Goal: Transaction & Acquisition: Purchase product/service

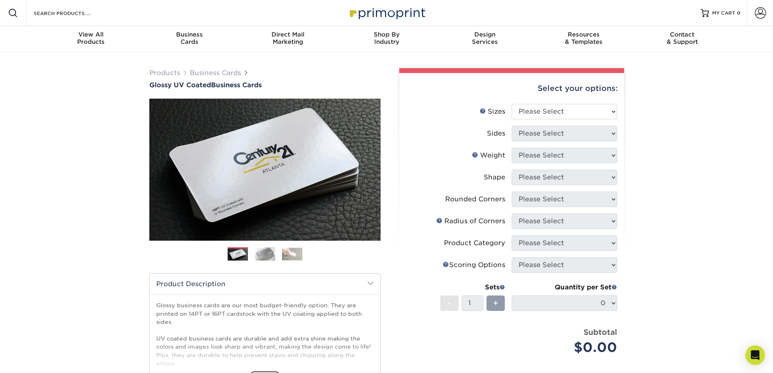
click at [291, 260] on img at bounding box center [292, 254] width 20 height 13
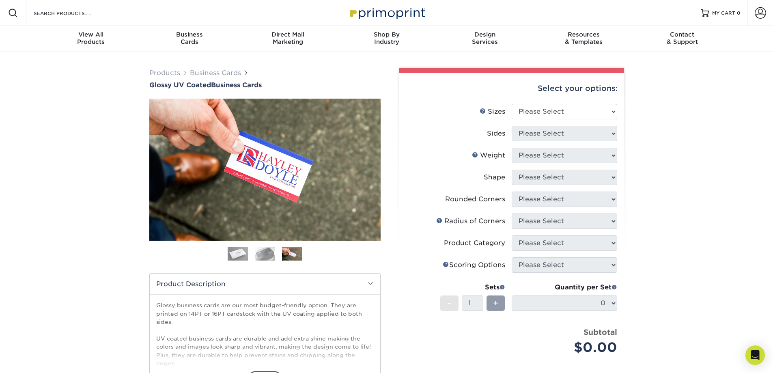
click at [268, 261] on img at bounding box center [265, 254] width 20 height 14
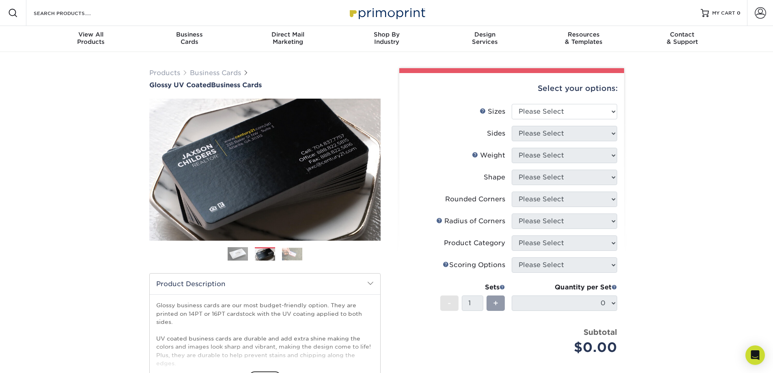
click at [236, 263] on img at bounding box center [238, 254] width 20 height 20
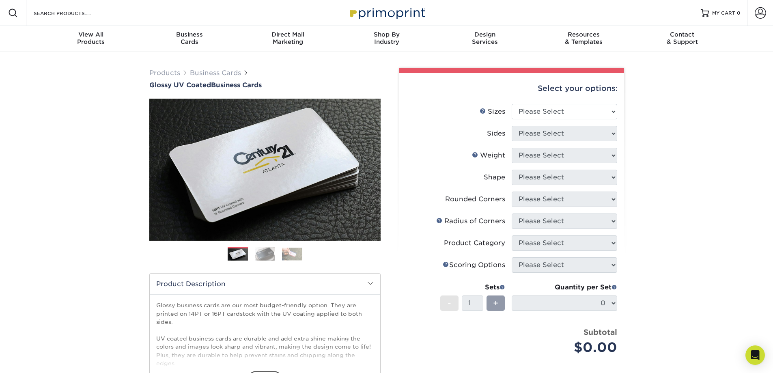
scroll to position [81, 0]
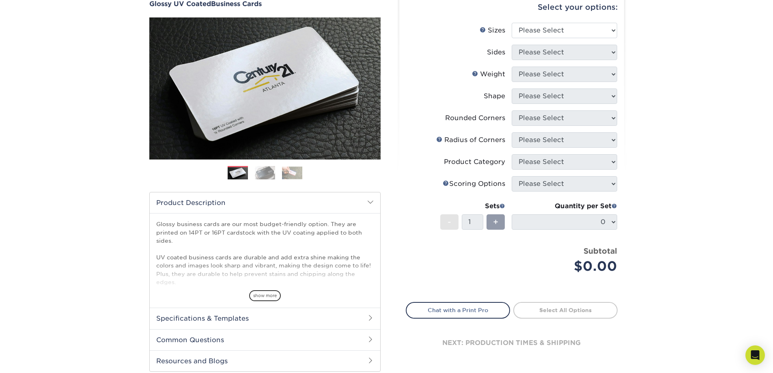
drag, startPoint x: 276, startPoint y: 306, endPoint x: 271, endPoint y: 306, distance: 4.9
click at [275, 301] on span "show more" at bounding box center [265, 295] width 32 height 11
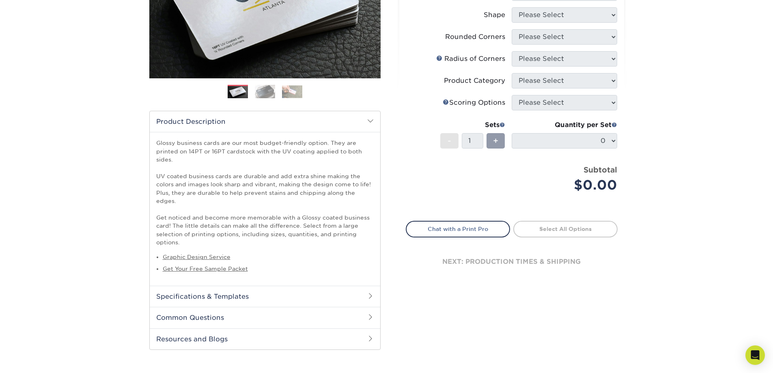
scroll to position [0, 0]
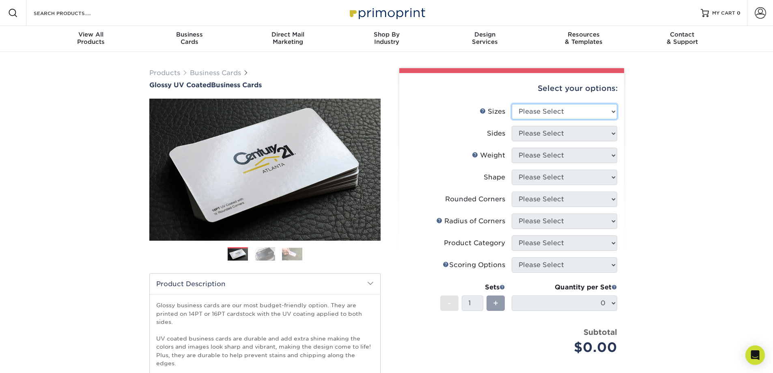
click at [614, 118] on select "Please Select 1.5" x 3.5" - Mini 1.75" x 3.5" - Mini 2" x 2" - Square 2" x 3" -…" at bounding box center [564, 111] width 105 height 15
select select "2.00x3.50"
click at [512, 110] on select "Please Select 1.5" x 3.5" - Mini 1.75" x 3.5" - Mini 2" x 2" - Square 2" x 3" -…" at bounding box center [564, 111] width 105 height 15
click at [613, 141] on select "Please Select Print Both Sides Print Front Only" at bounding box center [564, 133] width 105 height 15
select select "13abbda7-1d64-4f25-8bb2-c179b224825d"
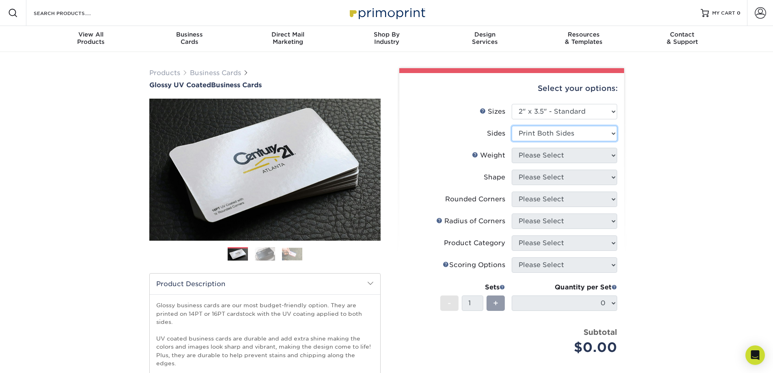
click at [512, 133] on select "Please Select Print Both Sides Print Front Only" at bounding box center [564, 133] width 105 height 15
click at [611, 163] on select "Please Select 16PT 14PT" at bounding box center [564, 155] width 105 height 15
select select "16PT"
click at [512, 156] on select "Please Select 16PT 14PT" at bounding box center [564, 155] width 105 height 15
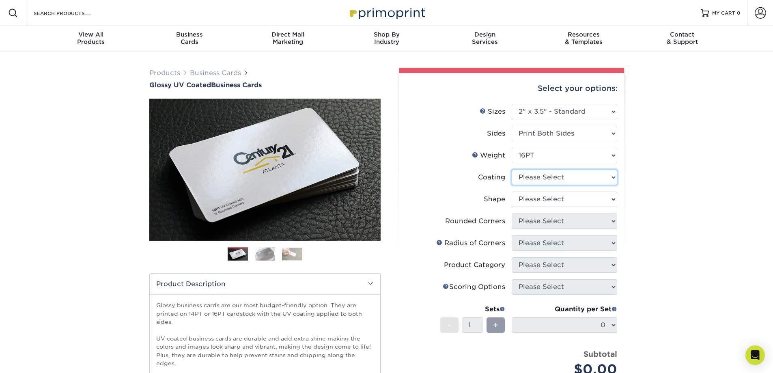
click at [616, 185] on select at bounding box center [564, 177] width 105 height 15
select select "ae367451-b2b8-45df-a344-0f05b6a12993"
click at [512, 180] on select at bounding box center [564, 177] width 105 height 15
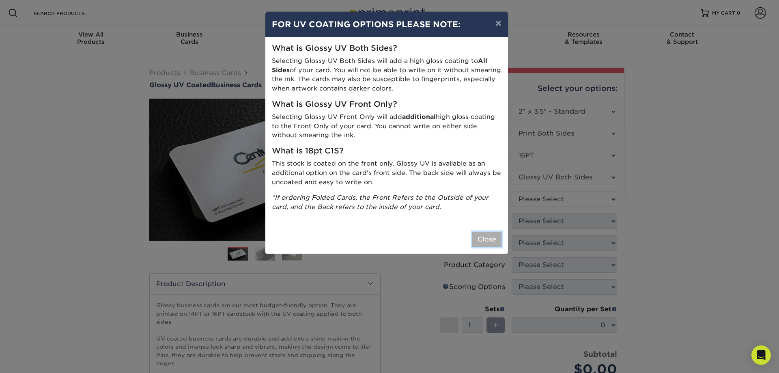
click at [488, 247] on button "Close" at bounding box center [486, 239] width 29 height 15
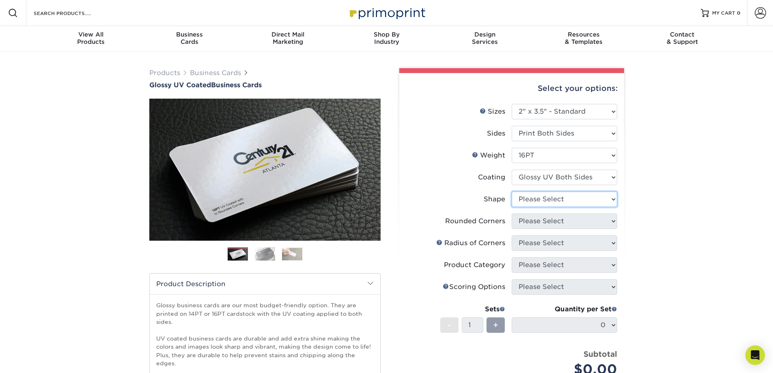
click at [615, 207] on select "Please Select Standard Oval" at bounding box center [564, 199] width 105 height 15
select select "standard"
click at [512, 203] on select "Please Select Standard Oval" at bounding box center [564, 199] width 105 height 15
click at [611, 229] on select "Please Select Yes - Round 2 Corners Yes - Round 4 Corners No" at bounding box center [564, 220] width 105 height 15
select select "7672df9e-0e0a-464d-8e1f-920c575e4da3"
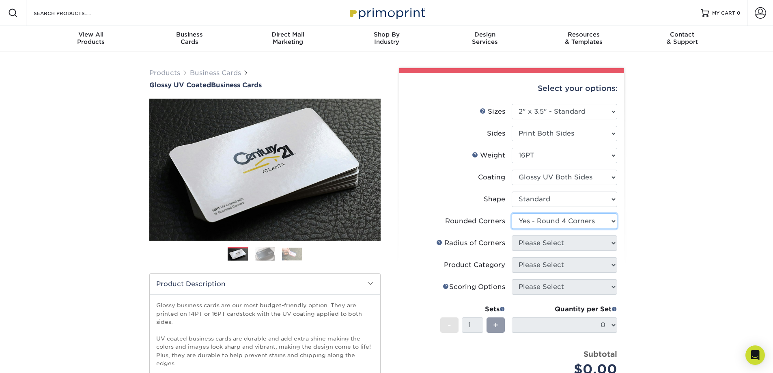
click at [512, 226] on select "Please Select Yes - Round 2 Corners Yes - Round 4 Corners No" at bounding box center [564, 220] width 105 height 15
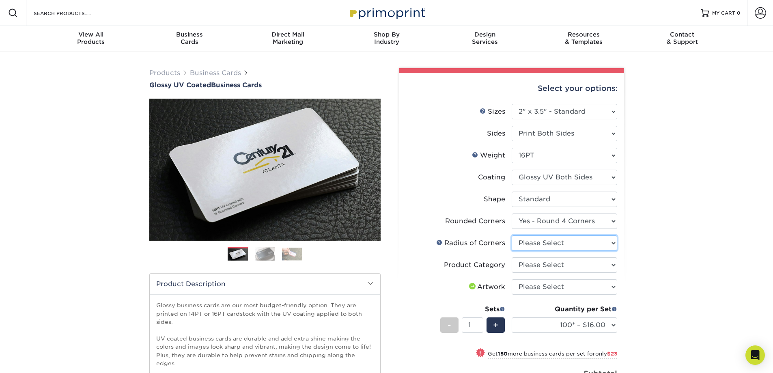
click at [613, 251] on select "Please Select Rounded 1/8" Rounded 1/4"" at bounding box center [564, 242] width 105 height 15
select select "479fbfe7-6a0c-4895-8c9a-81739b7486c9"
click at [512, 249] on select "Please Select Rounded 1/8" Rounded 1/4"" at bounding box center [564, 242] width 105 height 15
click at [615, 273] on select "Please Select Business Cards" at bounding box center [564, 264] width 105 height 15
select select "3b5148f1-0588-4f88-a218-97bcfdce65c1"
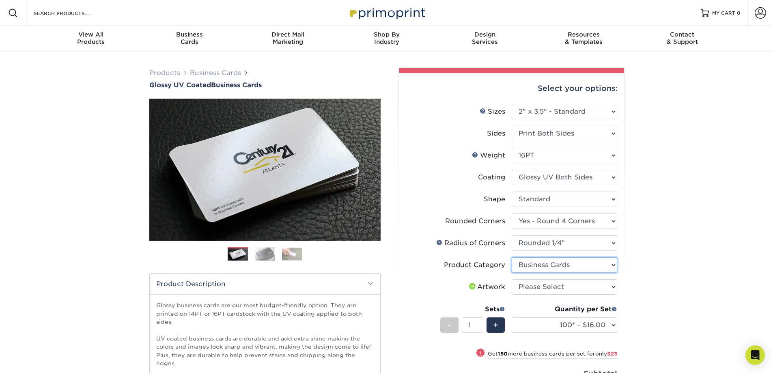
click at [512, 273] on select "Please Select Business Cards" at bounding box center [564, 264] width 105 height 15
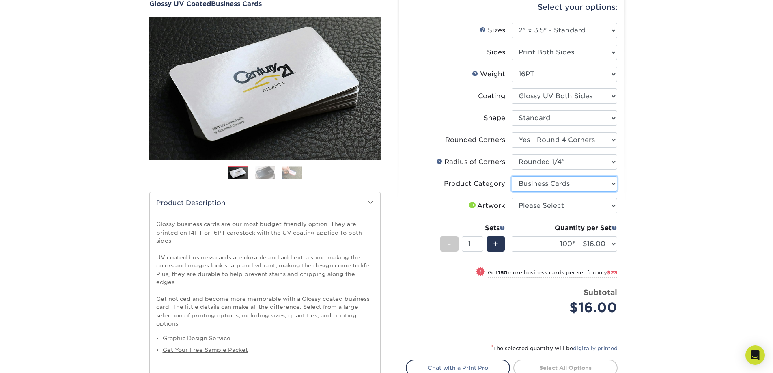
scroll to position [41, 0]
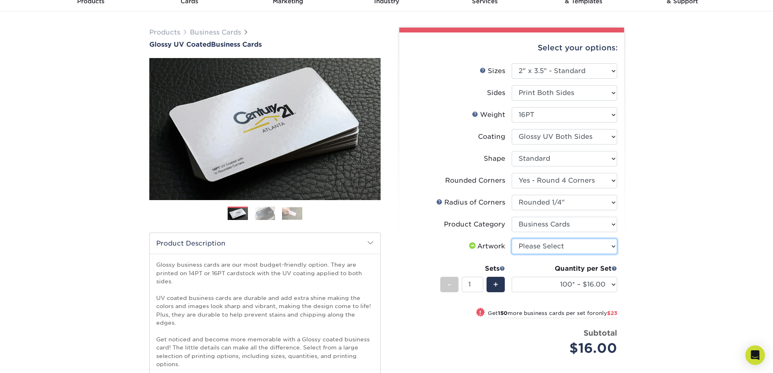
click at [613, 254] on select "Please Select I will upload files I need a design - $100" at bounding box center [564, 246] width 105 height 15
select select "upload"
click at [512, 254] on select "Please Select I will upload files I need a design - $100" at bounding box center [564, 246] width 105 height 15
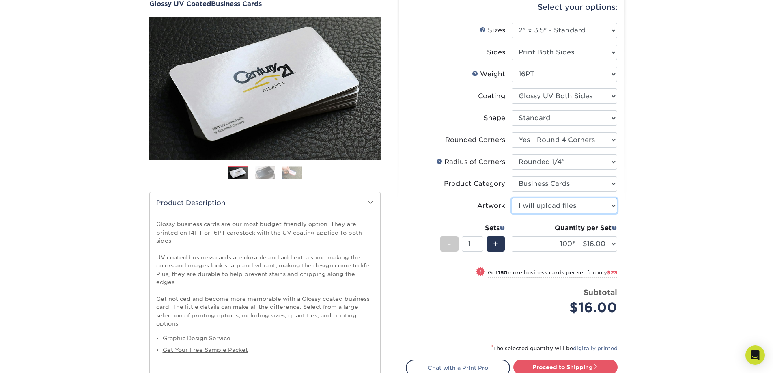
scroll to position [203, 0]
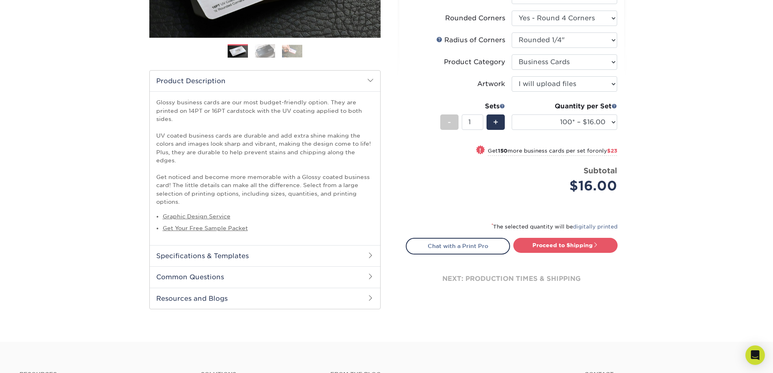
click at [368, 258] on span at bounding box center [370, 255] width 6 height 6
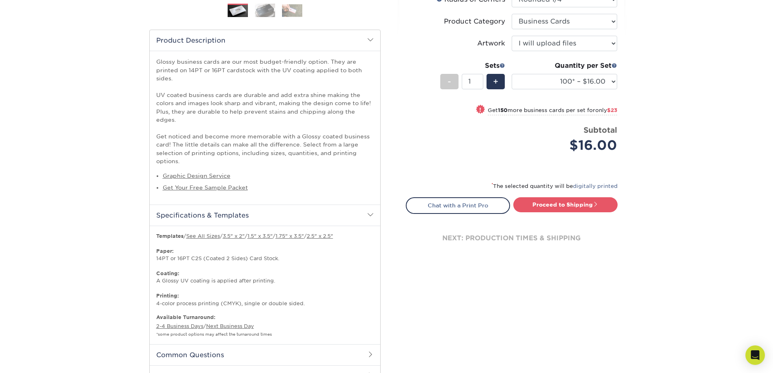
scroll to position [325, 0]
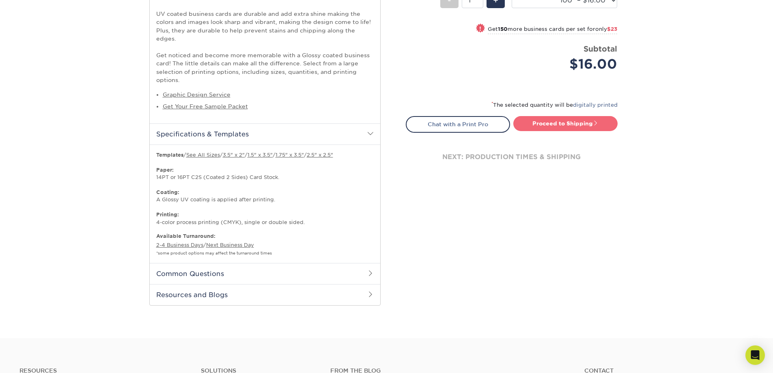
click at [575, 131] on link "Proceed to Shipping" at bounding box center [565, 123] width 104 height 15
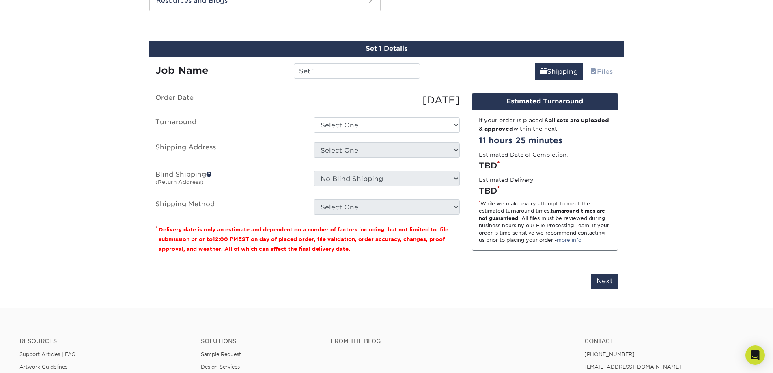
scroll to position [622, 0]
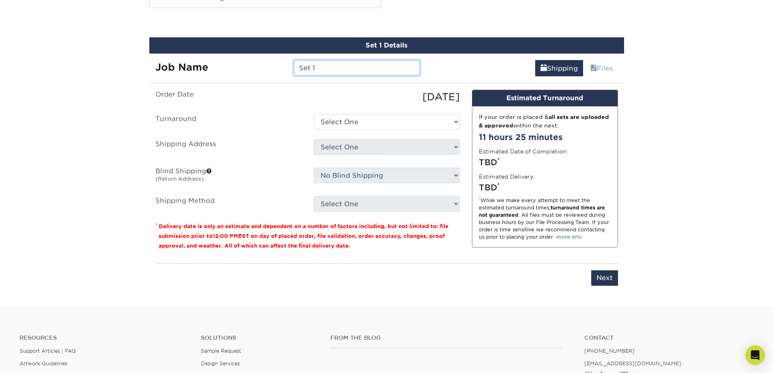
drag, startPoint x: 378, startPoint y: 105, endPoint x: 271, endPoint y: 93, distance: 107.3
click at [271, 75] on div "Job Name Set 1" at bounding box center [287, 67] width 277 height 15
type input "Mystery Cards 01"
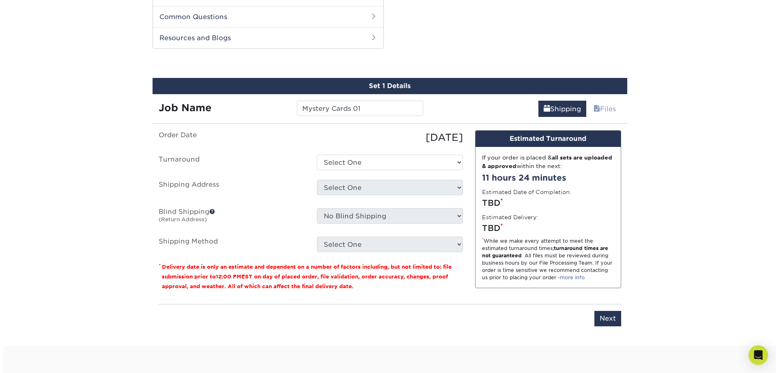
scroll to position [663, 0]
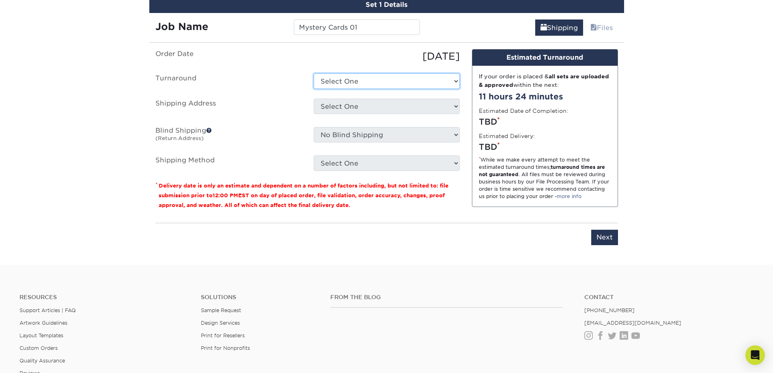
click at [458, 89] on select "Select One 2-4 Business Days 2 Day Next Business Day" at bounding box center [387, 80] width 146 height 15
select select "220f8a77-e504-407f-aa5d-ac74a777cbb9"
click at [314, 89] on select "Select One 2-4 Business Days 2 Day Next Business Day" at bounding box center [387, 80] width 146 height 15
click at [456, 114] on select "Select One + Add New Address - Login" at bounding box center [387, 106] width 146 height 15
select select "newaddress"
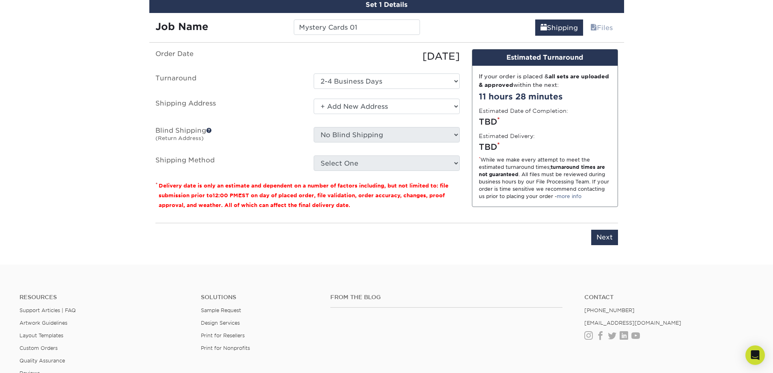
click at [314, 114] on select "Select One + Add New Address - Login" at bounding box center [387, 106] width 146 height 15
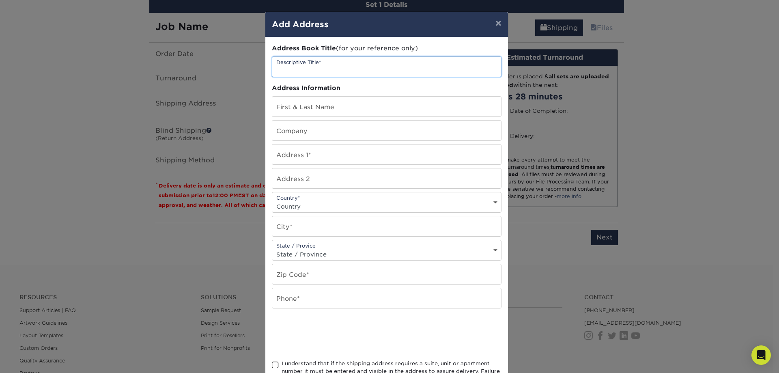
click at [375, 73] on input "text" at bounding box center [386, 67] width 229 height 20
type input "Home"
click at [355, 112] on input "text" at bounding box center [386, 107] width 229 height 20
type input "[PERSON_NAME]"
type input "4556 SE 104th Ave"
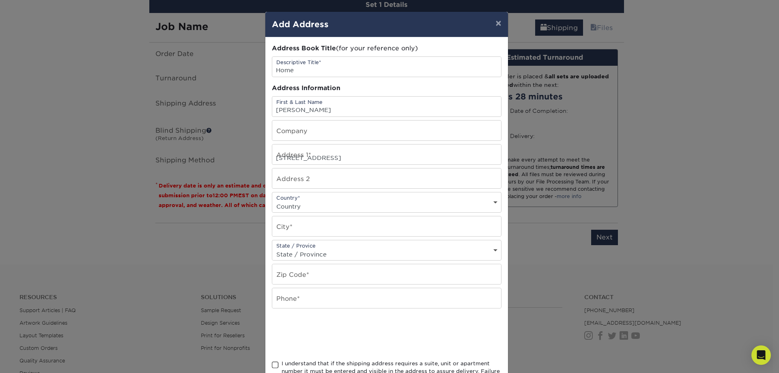
select select "US"
type input "Portland"
select select "OR"
type input "97266"
type input "9713466551"
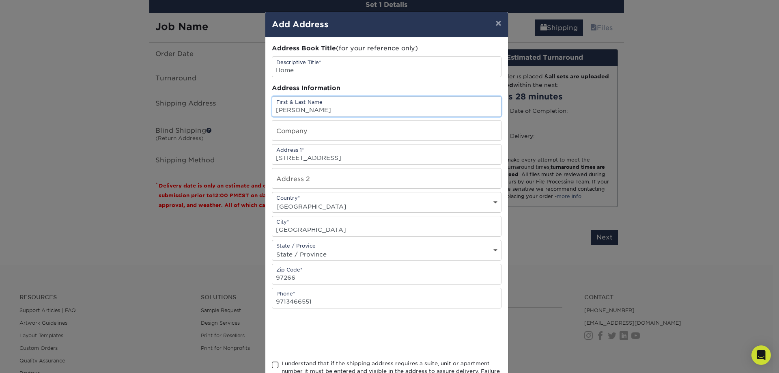
scroll to position [81, 0]
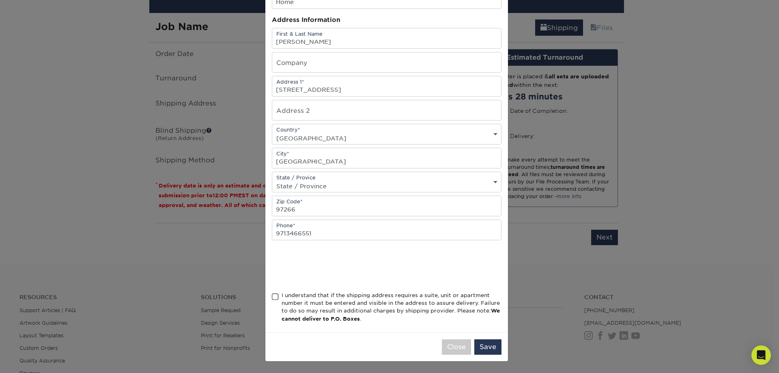
click at [272, 295] on span at bounding box center [275, 297] width 7 height 8
click at [0, 0] on input "I understand that if the shipping address requires a suite, unit or apartment n…" at bounding box center [0, 0] width 0 height 0
click at [482, 348] on button "Save" at bounding box center [487, 346] width 27 height 15
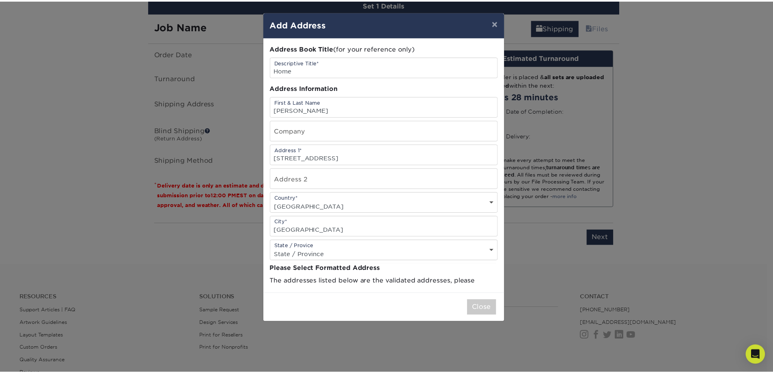
scroll to position [0, 0]
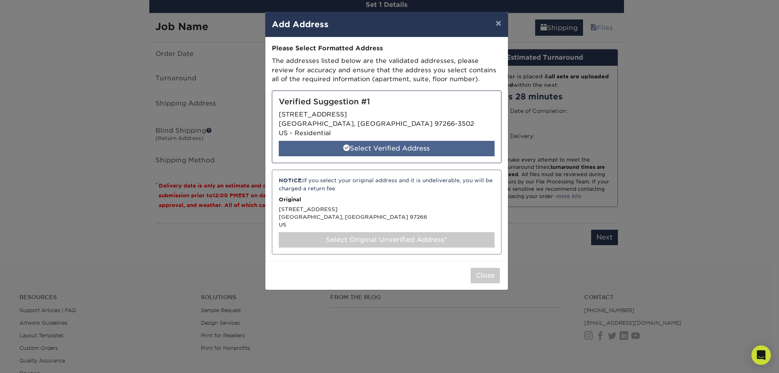
click at [412, 156] on div "Select Verified Address" at bounding box center [387, 148] width 216 height 15
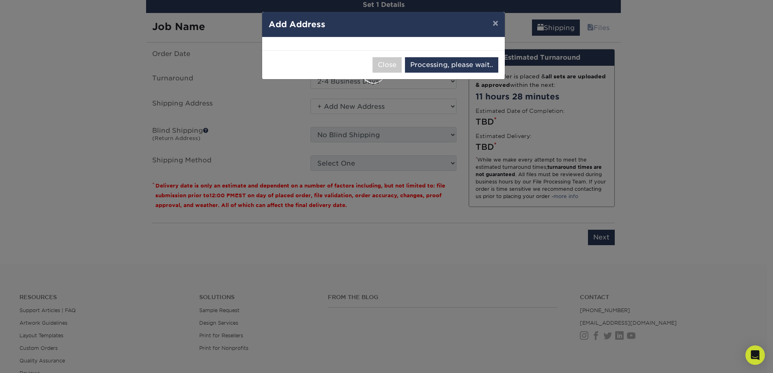
select select "286196"
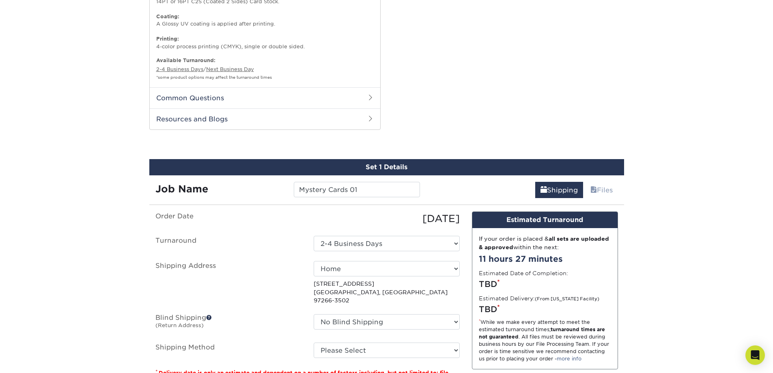
scroll to position [663, 0]
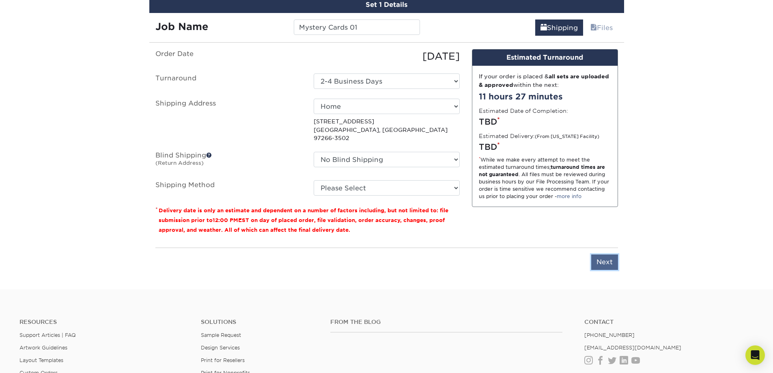
click at [601, 270] on input "Next" at bounding box center [604, 261] width 27 height 15
type input "Next"
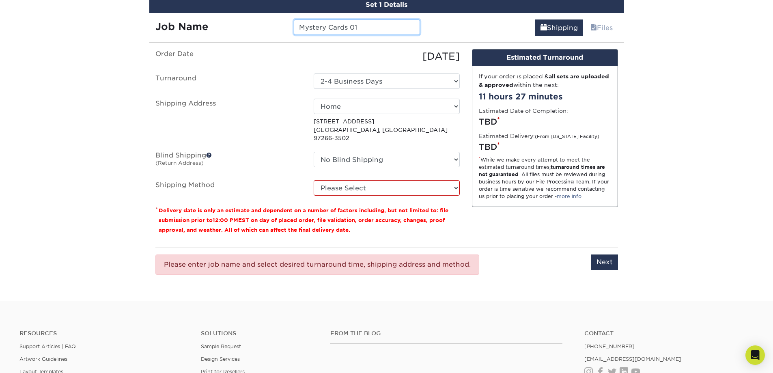
click at [389, 35] on input "Mystery Cards 01" at bounding box center [357, 26] width 126 height 15
click at [456, 196] on select "Please Select Ground Shipping (+$7.84) 3 Day Shipping Service (+$20.04) 2 Day A…" at bounding box center [387, 187] width 146 height 15
select select "03"
click at [314, 196] on select "Please Select Ground Shipping (+$7.84) 3 Day Shipping Service (+$20.04) 2 Day A…" at bounding box center [387, 187] width 146 height 15
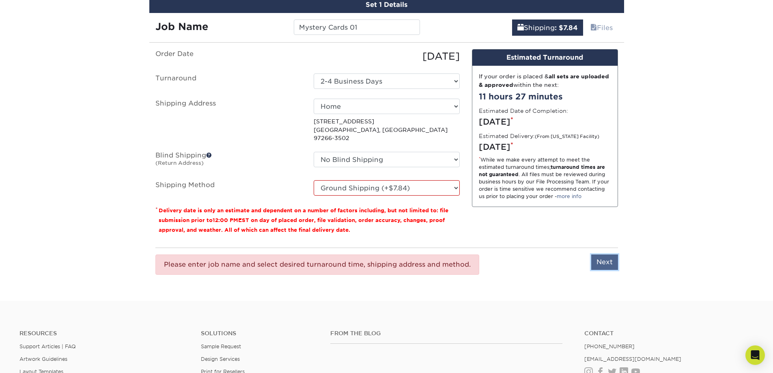
click at [610, 270] on input "Next" at bounding box center [604, 261] width 27 height 15
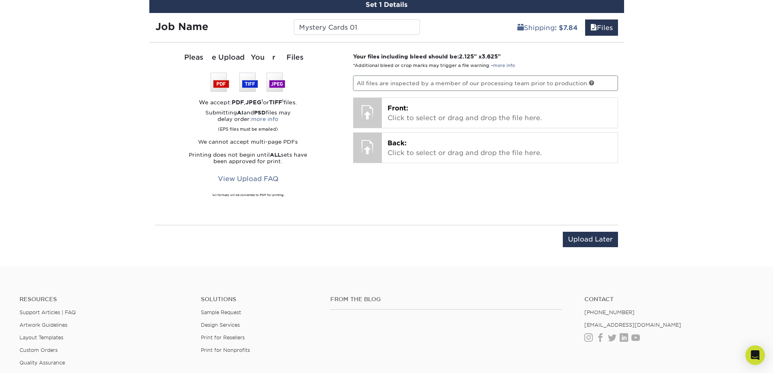
click at [306, 106] on div "We accept: PDF , JPEG 1 or TIFF 1 files." at bounding box center [248, 102] width 186 height 8
click at [411, 215] on div "Your files including bleed should be: 2.125 " x 3.625 " *Additional bleed or cr…" at bounding box center [485, 133] width 277 height 163
click at [570, 91] on p "All files are inspected by a member of our processing team prior to production." at bounding box center [485, 82] width 265 height 15
click at [594, 86] on link at bounding box center [592, 83] width 6 height 6
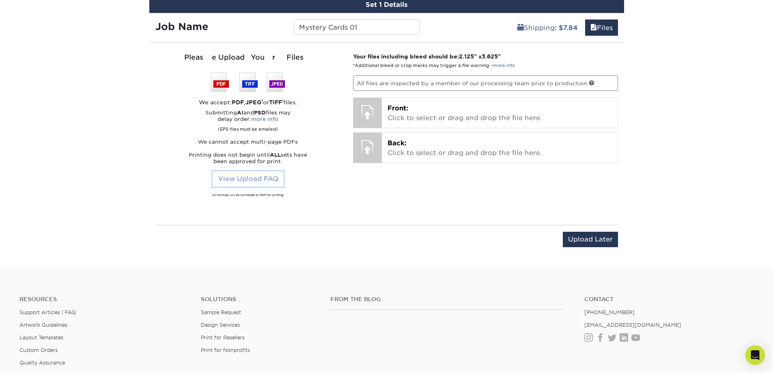
click at [264, 187] on link "View Upload FAQ" at bounding box center [248, 178] width 71 height 15
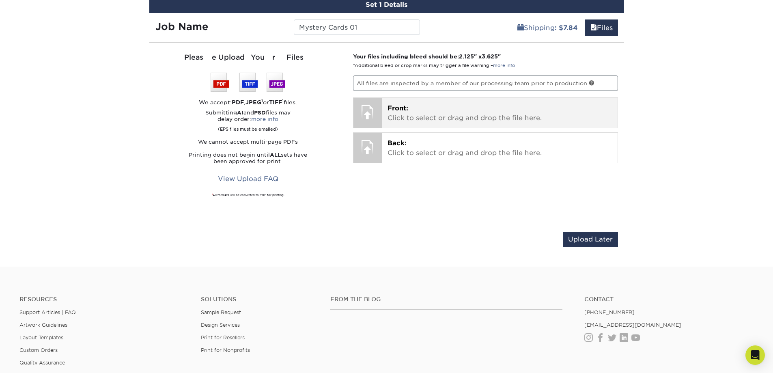
click at [368, 126] on div at bounding box center [367, 112] width 28 height 28
click at [484, 123] on p "Front: Click to select or drag and drop the file here." at bounding box center [500, 112] width 224 height 19
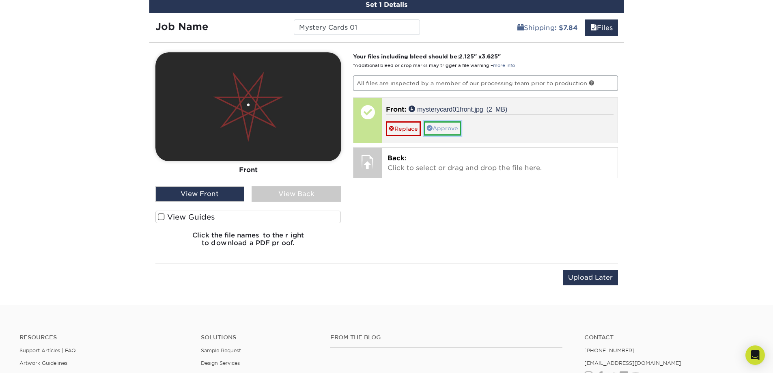
click at [460, 135] on link "Approve" at bounding box center [442, 128] width 37 height 14
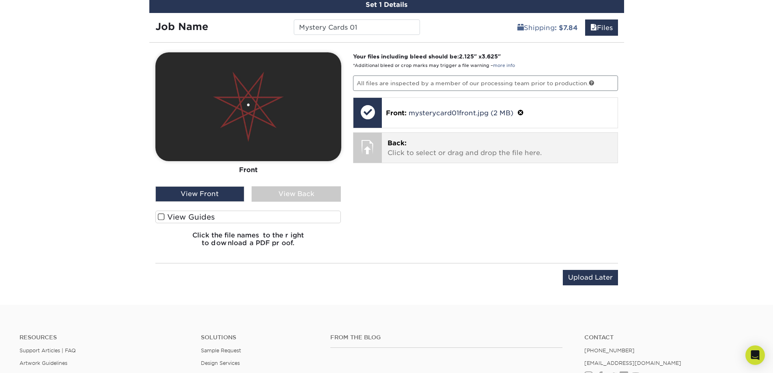
click at [469, 158] on p "Back: Click to select or drag and drop the file here." at bounding box center [500, 147] width 224 height 19
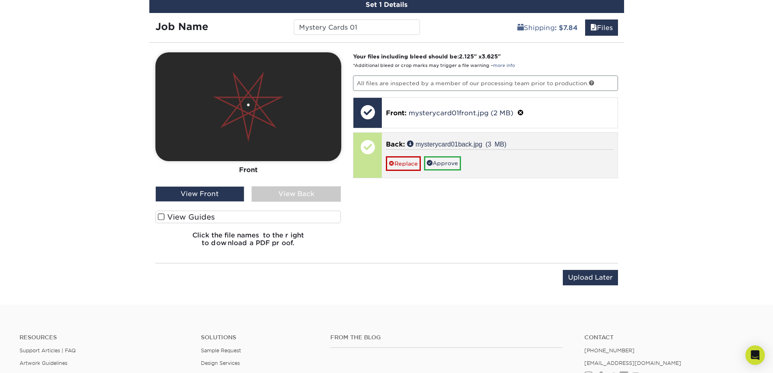
click at [486, 170] on div "Replace Approve" at bounding box center [500, 159] width 228 height 21
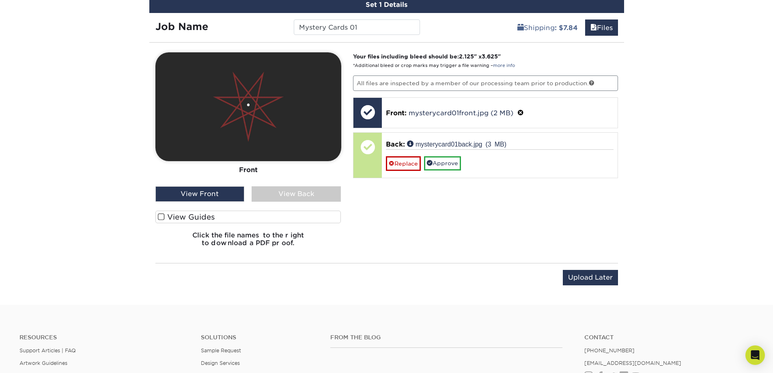
click at [289, 202] on div "View Back" at bounding box center [296, 193] width 89 height 15
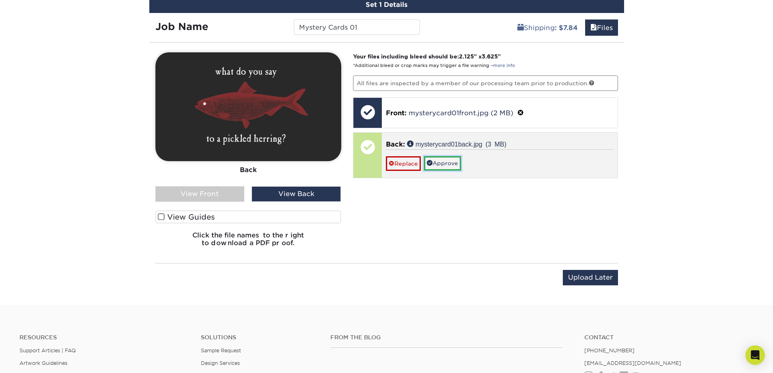
click at [457, 170] on link "Approve" at bounding box center [442, 163] width 37 height 14
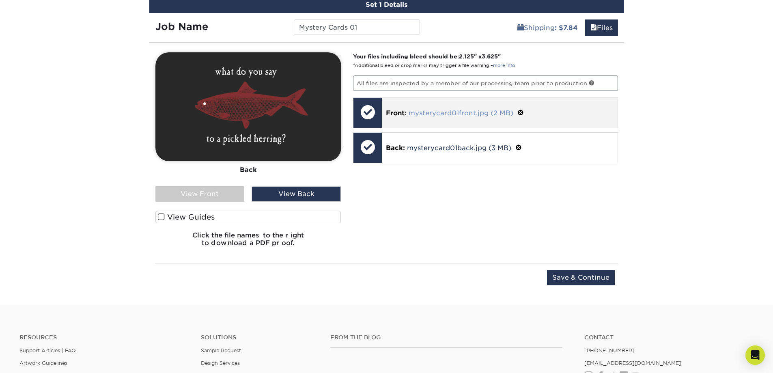
click at [442, 117] on link "mysterycard01front.jpg (2 MB)" at bounding box center [461, 113] width 105 height 8
click at [524, 117] on span at bounding box center [520, 113] width 6 height 8
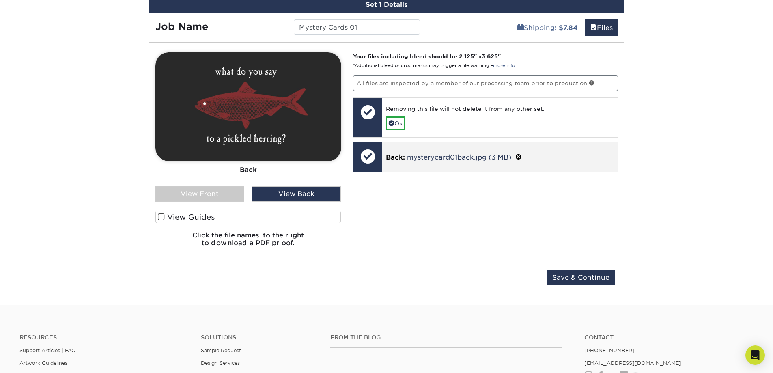
click at [522, 161] on span at bounding box center [518, 157] width 6 height 8
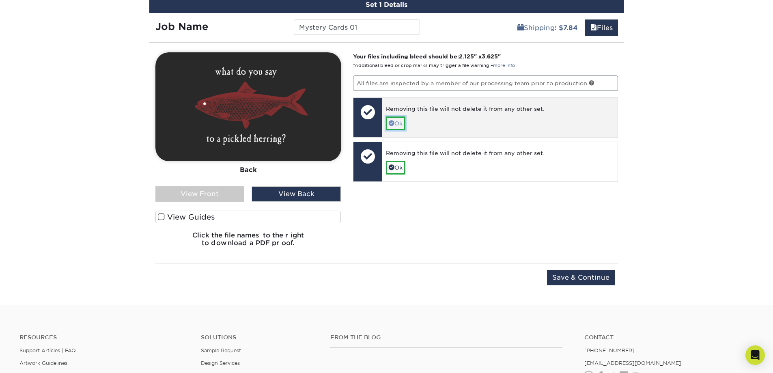
click at [400, 130] on link "Ok" at bounding box center [395, 123] width 19 height 14
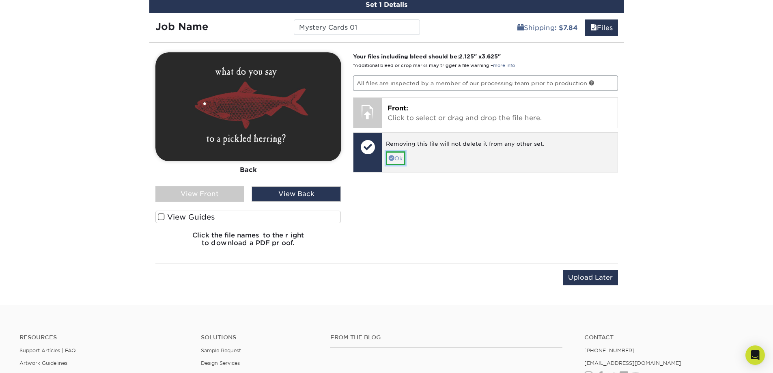
click at [403, 165] on link "Ok" at bounding box center [395, 158] width 19 height 14
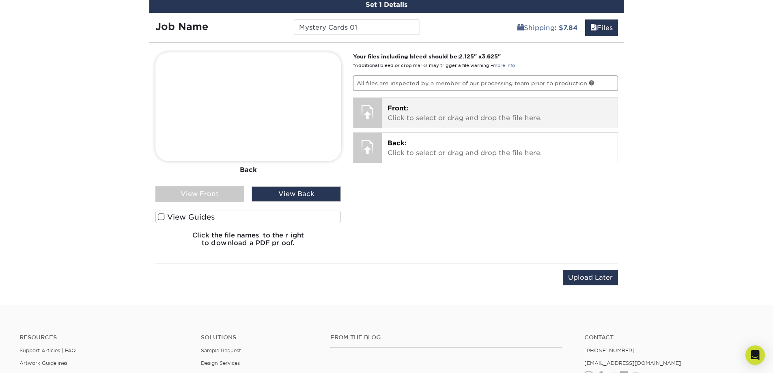
click at [382, 128] on div "Front: Click to select or drag and drop the file here. Choose file mysterycard0…" at bounding box center [500, 113] width 236 height 30
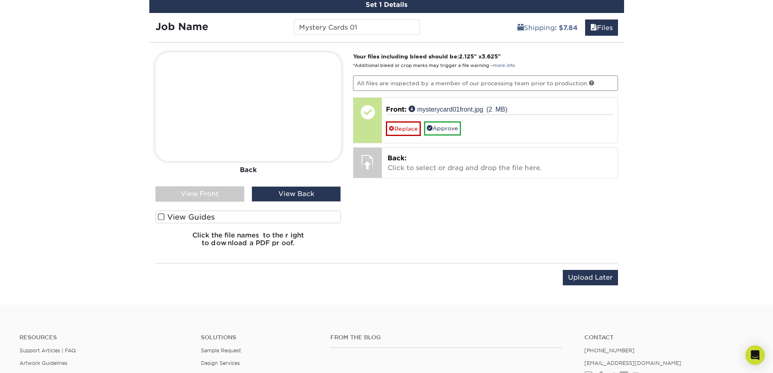
click at [215, 202] on div "View Front" at bounding box center [199, 193] width 89 height 15
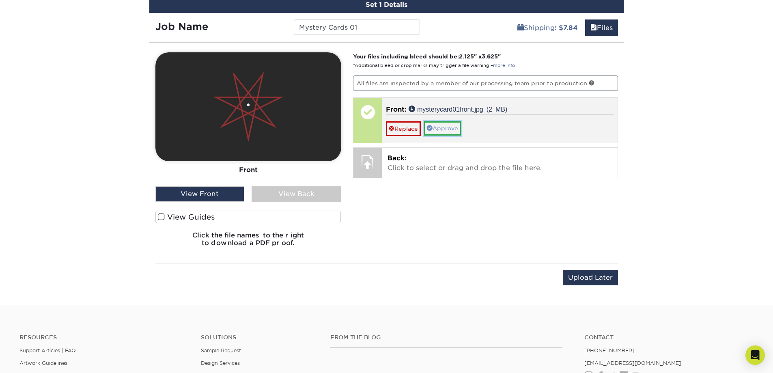
click at [461, 135] on link "Approve" at bounding box center [442, 128] width 37 height 14
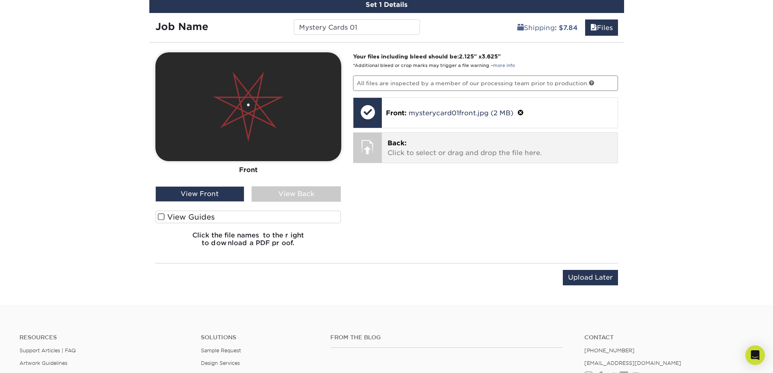
click at [443, 158] on p "Back: Click to select or drag and drop the file here." at bounding box center [500, 147] width 224 height 19
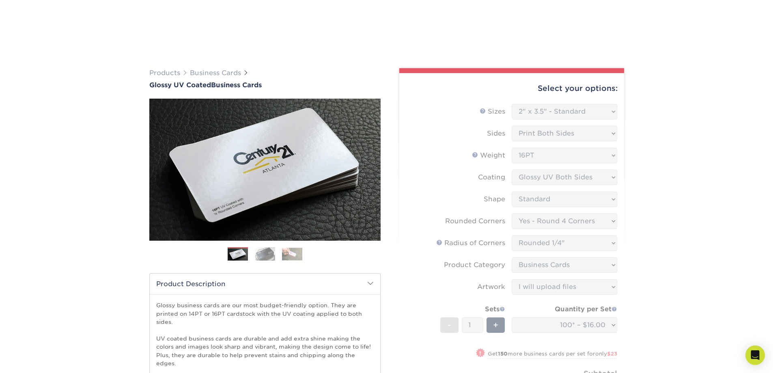
select select "2.00x3.50"
select select "7672df9e-0e0a-464d-8e1f-920c575e4da3"
select select "479fbfe7-6a0c-4895-8c9a-81739b7486c9"
select select "3b5148f1-0588-4f88-a218-97bcfdce65c1"
select select "upload"
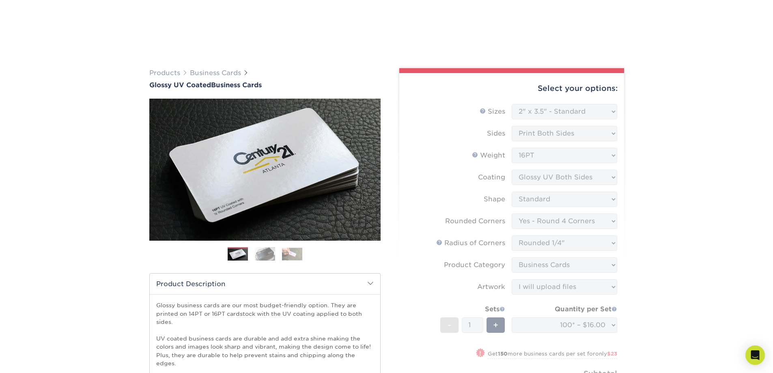
scroll to position [663, 0]
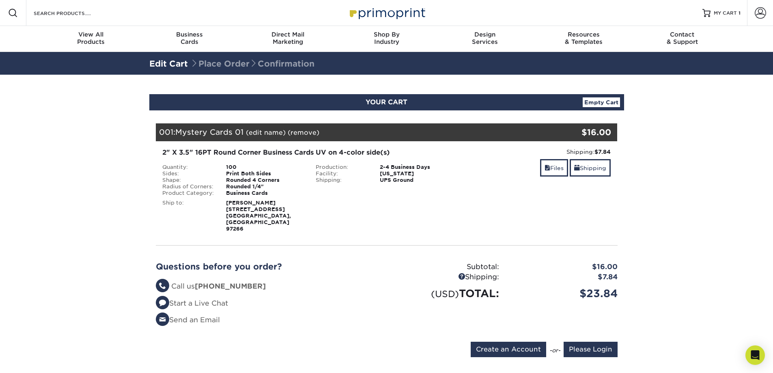
scroll to position [81, 0]
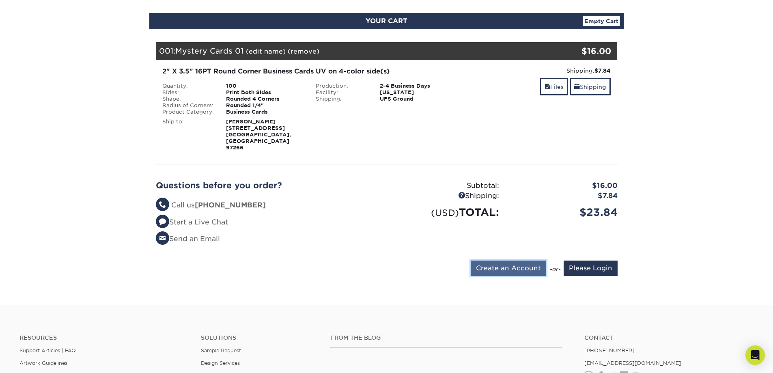
click at [508, 276] on input "Create an Account" at bounding box center [508, 268] width 75 height 15
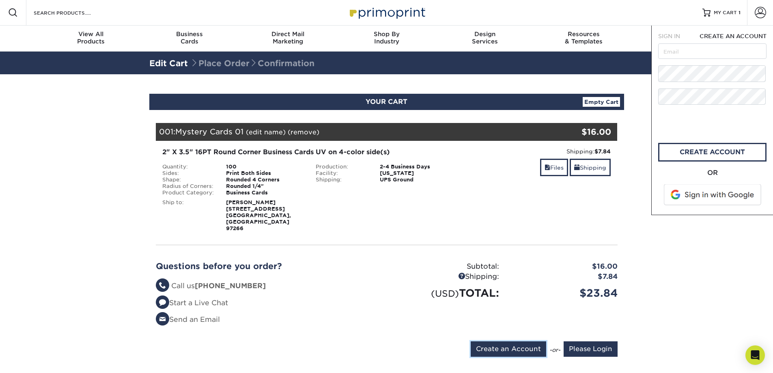
scroll to position [0, 0]
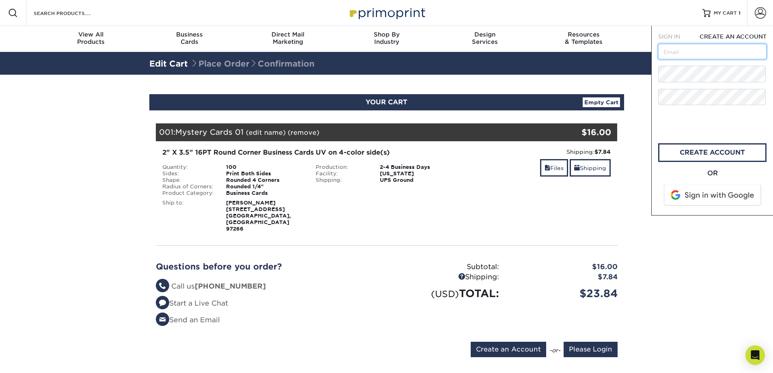
click at [713, 55] on input "text" at bounding box center [712, 51] width 108 height 15
type input "bailey@ravengael.com"
click at [718, 156] on link "create account" at bounding box center [712, 152] width 108 height 19
click at [657, 261] on section "YOUR CART Empty Cart Your Cart is Empty Account Login Create Account Contact Us…" at bounding box center [386, 231] width 773 height 312
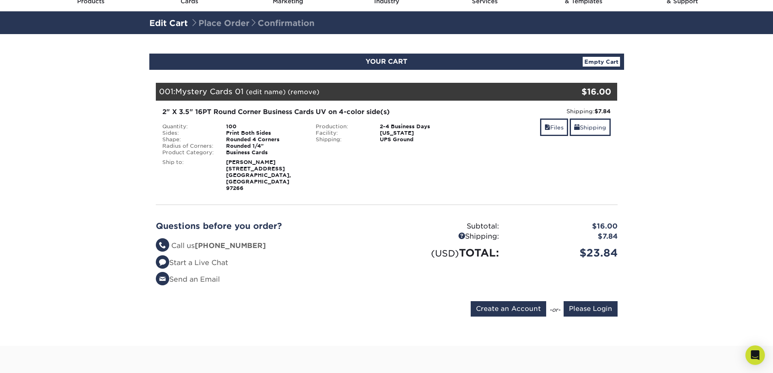
scroll to position [81, 0]
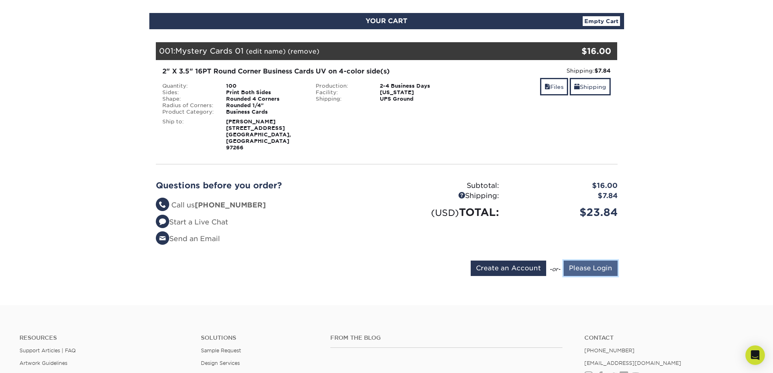
click at [596, 276] on input "Please Login" at bounding box center [591, 268] width 54 height 15
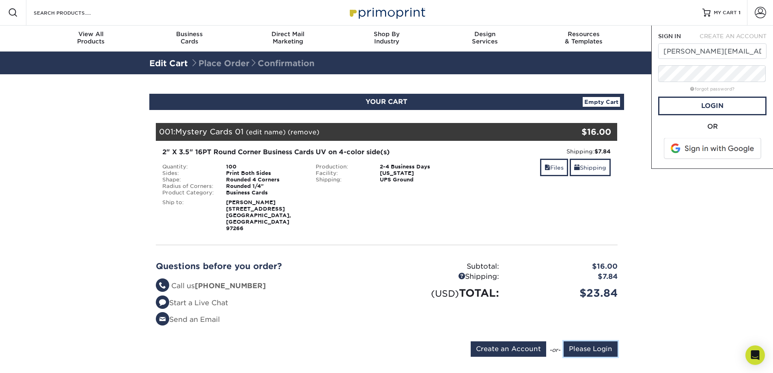
scroll to position [0, 0]
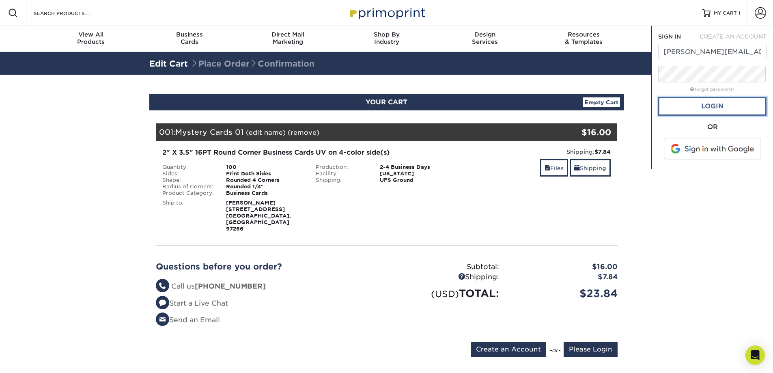
click at [725, 112] on link "Login" at bounding box center [712, 106] width 108 height 19
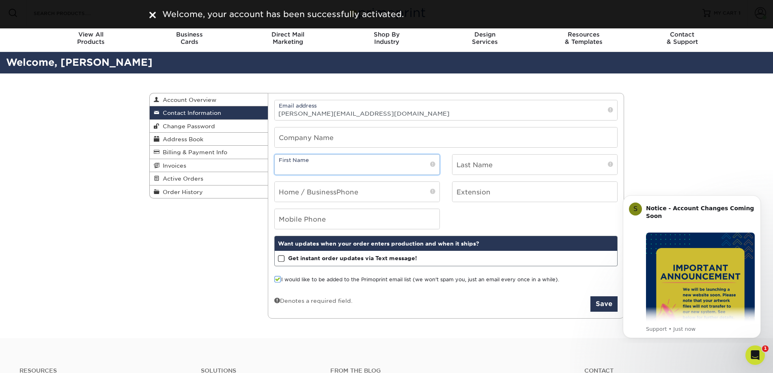
click at [390, 172] on input "text" at bounding box center [357, 165] width 165 height 20
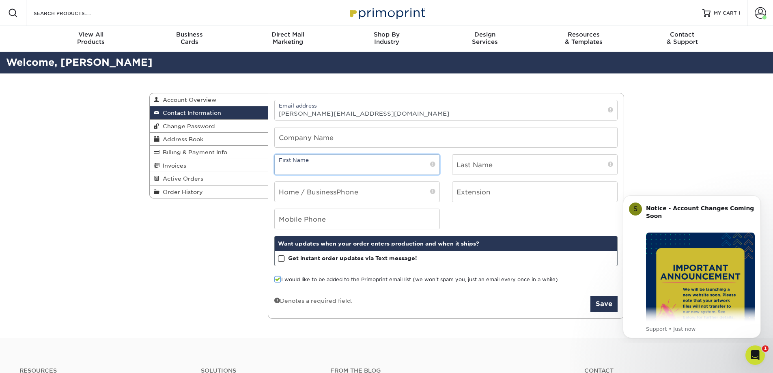
type input "Tor"
type input "Ravengael"
type input "9713466551"
click at [280, 283] on span at bounding box center [277, 280] width 7 height 8
click at [0, 0] on input "I would like to be added to the Primoprint email list (we won't spam you, just …" at bounding box center [0, 0] width 0 height 0
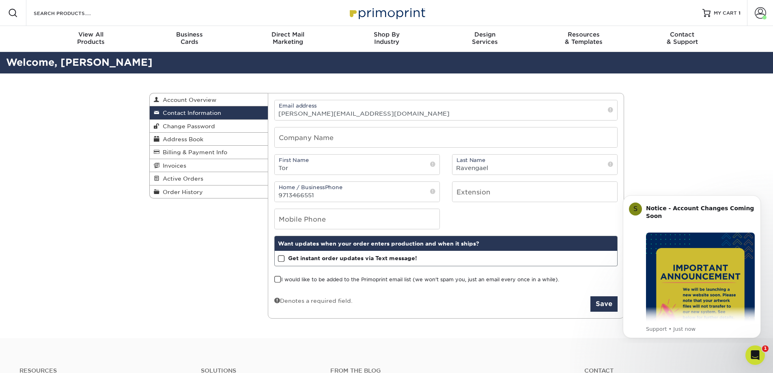
click at [280, 263] on span at bounding box center [281, 259] width 7 height 8
click at [0, 0] on input "Get instant order updates via Text message!" at bounding box center [0, 0] width 0 height 0
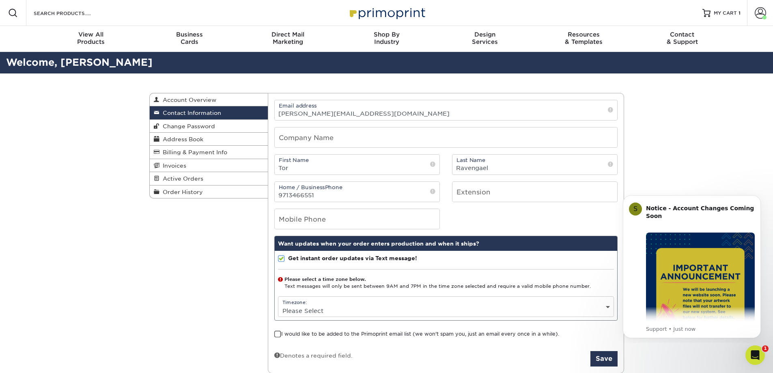
click at [282, 263] on span at bounding box center [281, 259] width 7 height 8
click at [0, 0] on input "Get instant order updates via Text message!" at bounding box center [0, 0] width 0 height 0
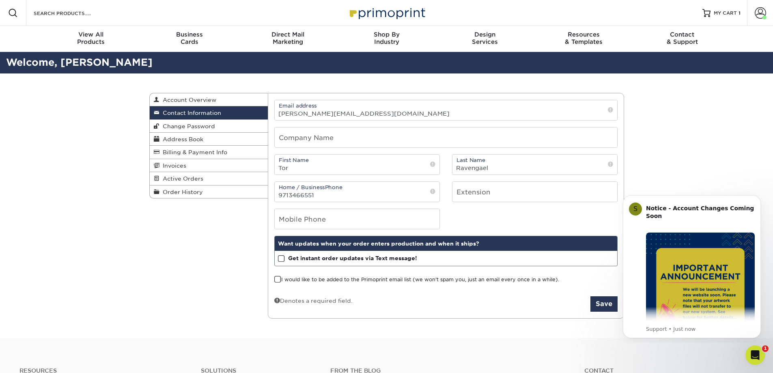
click at [482, 312] on div "Denotes a required field. Save" at bounding box center [445, 303] width 343 height 15
click at [607, 312] on button "Save" at bounding box center [603, 303] width 27 height 15
click at [193, 291] on div "Contact Information Account Overview Contact Information Change Password Addres…" at bounding box center [386, 205] width 487 height 265
click at [599, 312] on button "Save" at bounding box center [603, 303] width 27 height 15
click at [189, 142] on span "Address Book" at bounding box center [181, 139] width 44 height 6
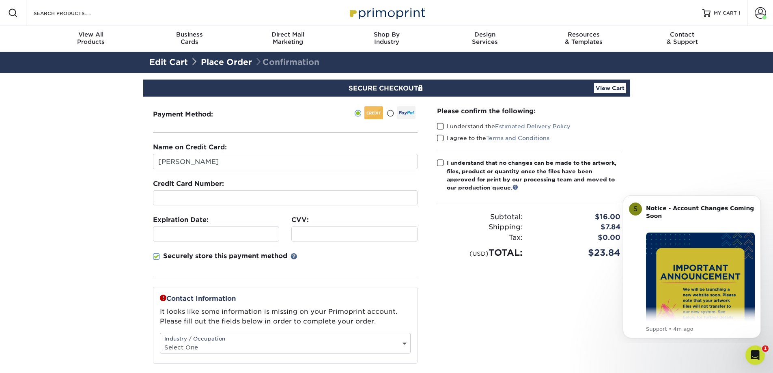
click at [755, 181] on section "SECURE CHECKOUT View Cart Payment Method: Name on Credit Card:" at bounding box center [386, 282] width 773 height 418
click at [753, 353] on icon "Open Intercom Messenger" at bounding box center [753, 353] width 13 height 13
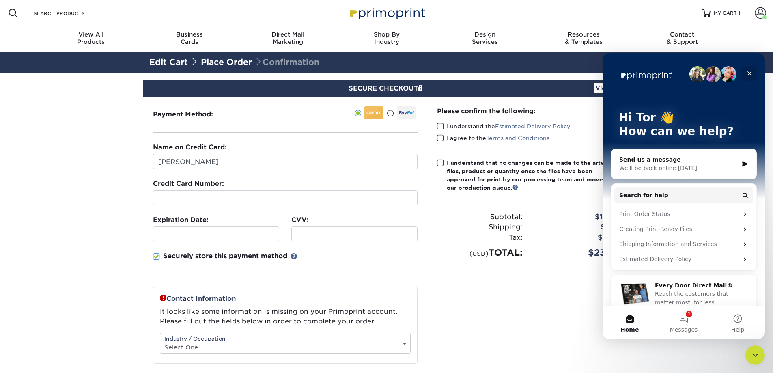
click at [749, 72] on icon "Close" at bounding box center [749, 73] width 6 height 6
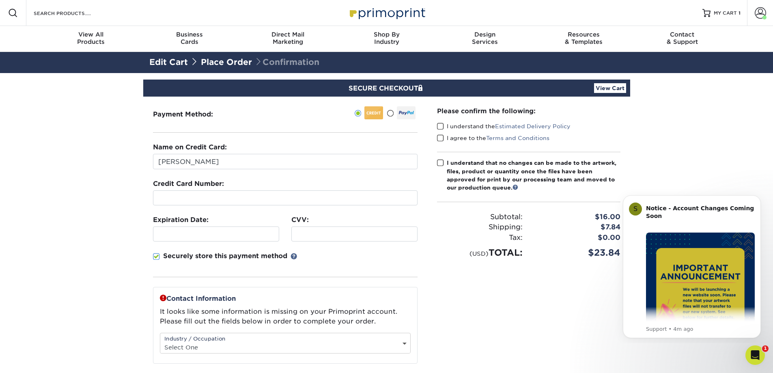
click at [70, 168] on section "SECURE CHECKOUT View Cart Payment Method: Name on Credit Card:" at bounding box center [386, 282] width 773 height 418
click at [388, 117] on span at bounding box center [390, 114] width 7 height 8
click at [0, 0] on input "radio" at bounding box center [0, 0] width 0 height 0
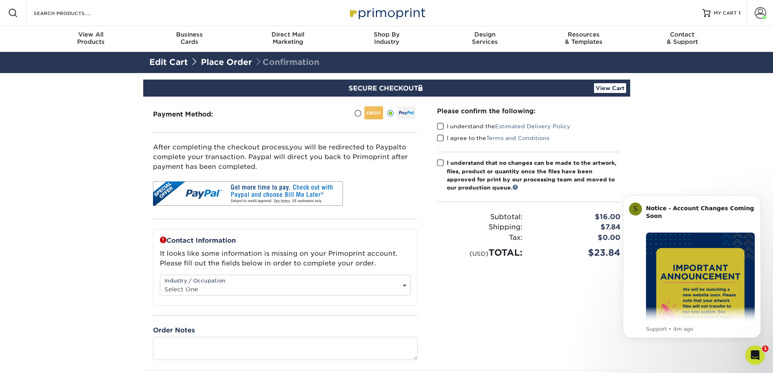
scroll to position [81, 0]
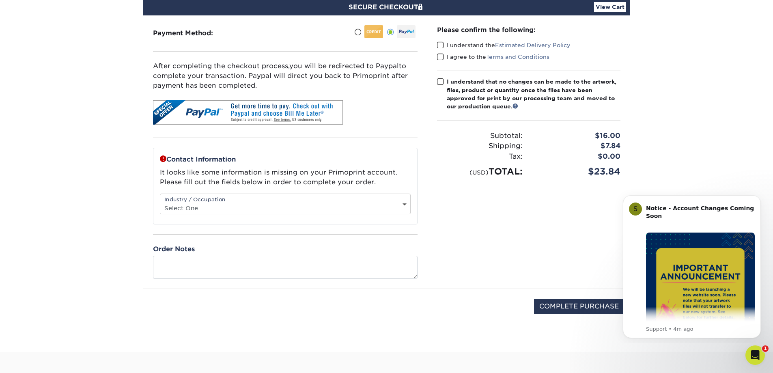
click at [403, 214] on select "Select One Administrative Executive Human Resources Construction Education Ente…" at bounding box center [285, 208] width 250 height 12
select select "11"
click at [161, 214] on select "Select One Administrative Executive Human Resources Construction Education Ente…" at bounding box center [285, 208] width 250 height 12
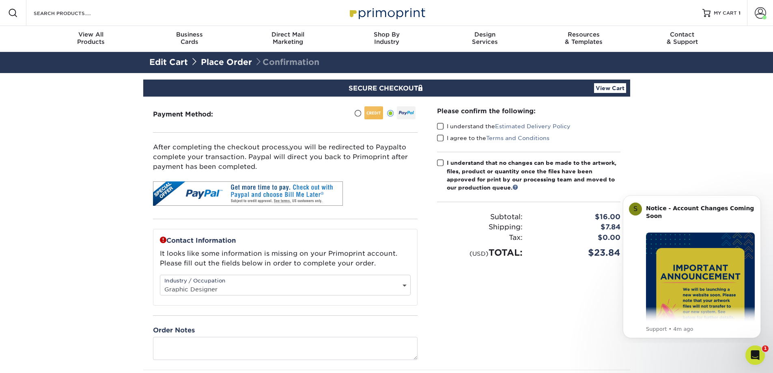
click at [442, 130] on span at bounding box center [440, 127] width 7 height 8
click at [0, 0] on input "I understand the Estimated Delivery Policy" at bounding box center [0, 0] width 0 height 0
click at [442, 142] on span at bounding box center [440, 138] width 7 height 8
click at [0, 0] on input "I agree to the Terms and Conditions" at bounding box center [0, 0] width 0 height 0
click at [441, 167] on span at bounding box center [440, 163] width 7 height 8
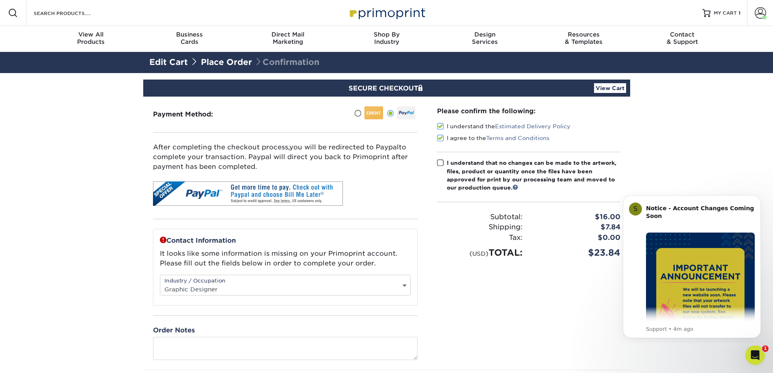
click at [0, 0] on input "I understand that no changes can be made to the artwork, files, product or quan…" at bounding box center [0, 0] width 0 height 0
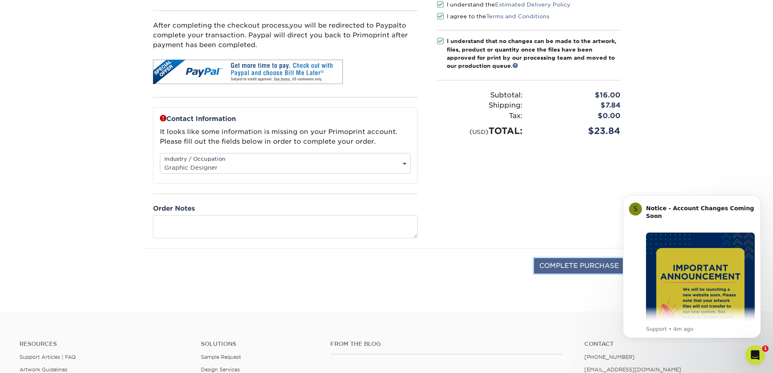
click at [576, 273] on input "COMPLETE PURCHASE" at bounding box center [579, 265] width 90 height 15
type input "PROCESSING, PLEASE WAIT..."
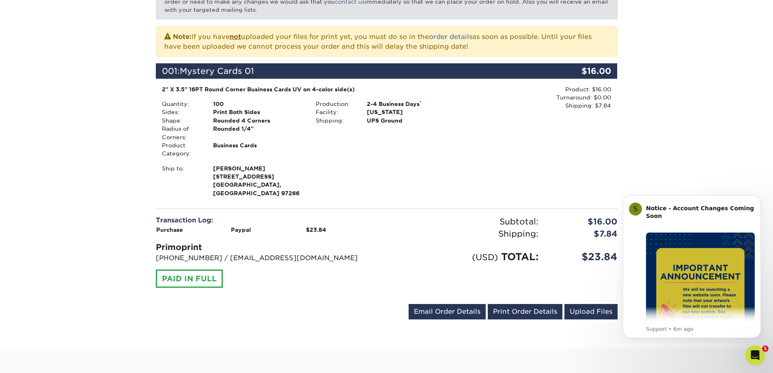
scroll to position [203, 0]
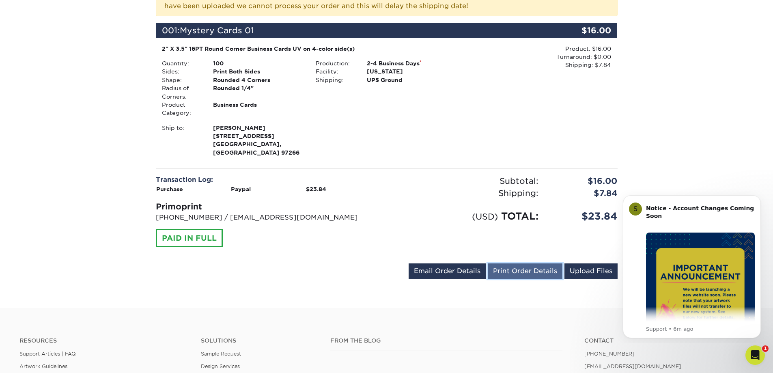
drag, startPoint x: 517, startPoint y: 291, endPoint x: 23, endPoint y: 132, distance: 518.5
click at [517, 279] on link "Print Order Details" at bounding box center [525, 270] width 75 height 15
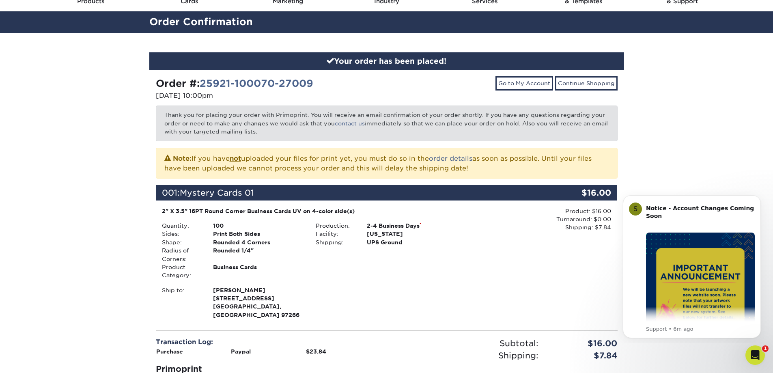
scroll to position [0, 0]
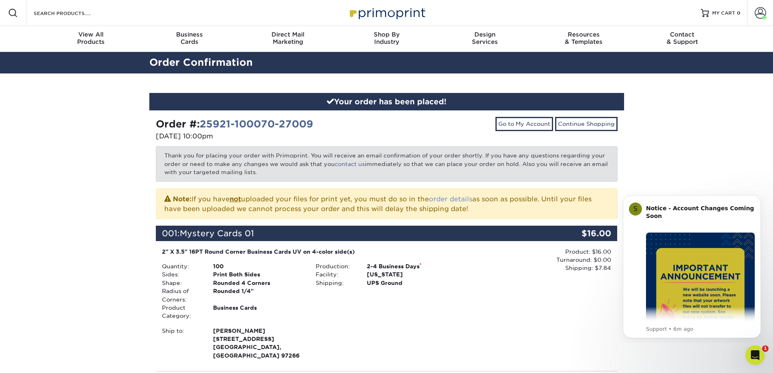
click at [472, 203] on link "order details" at bounding box center [450, 199] width 43 height 8
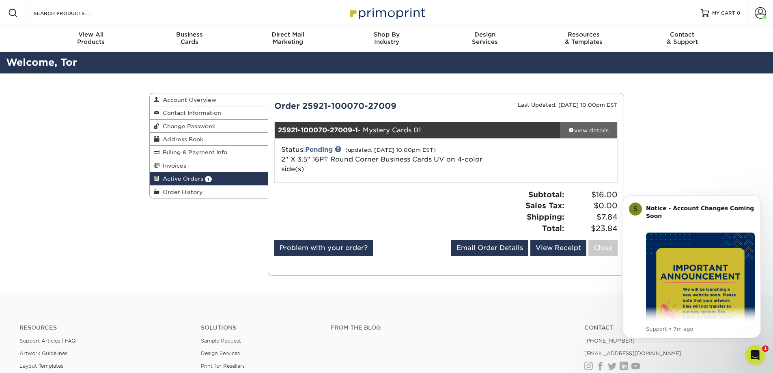
click at [596, 134] on div "view details" at bounding box center [588, 130] width 57 height 8
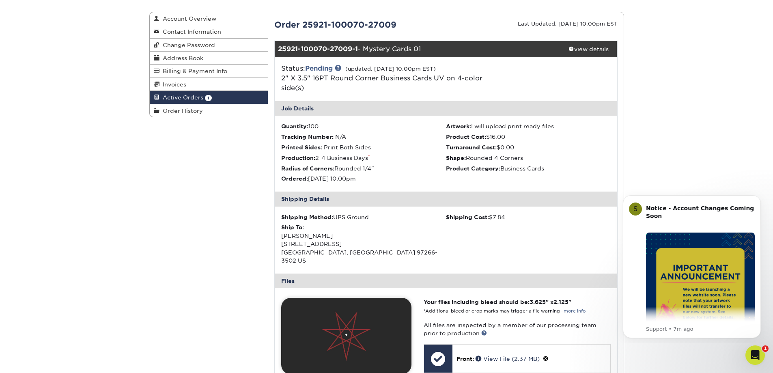
scroll to position [203, 0]
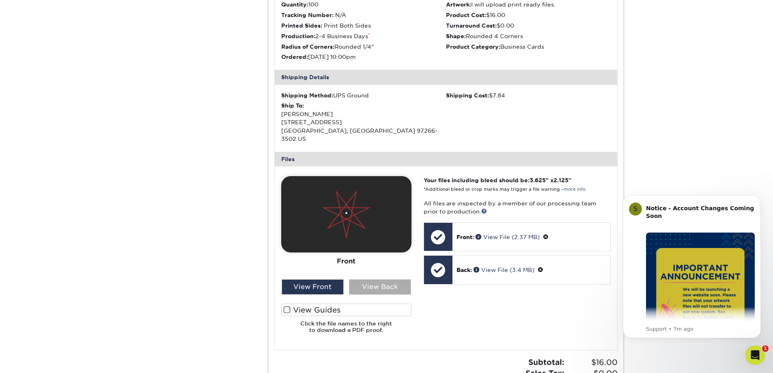
click at [383, 295] on div "View Back" at bounding box center [380, 286] width 62 height 15
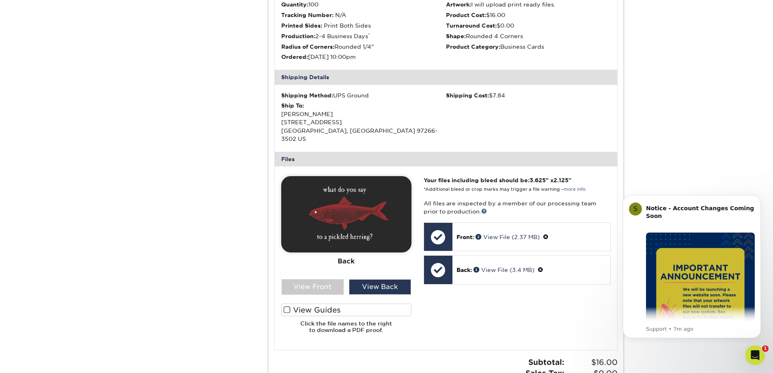
scroll to position [243, 0]
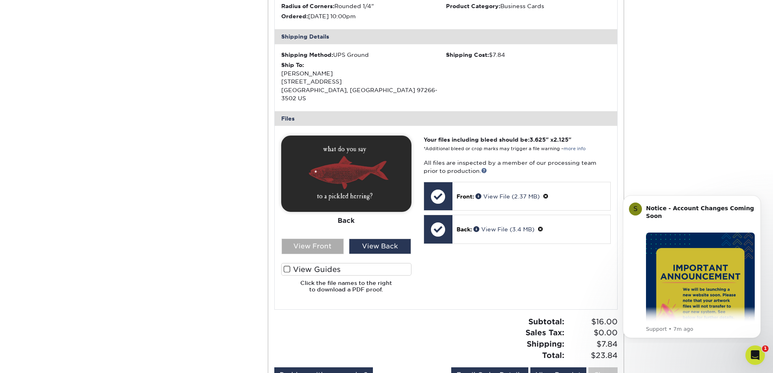
click at [319, 254] on div "View Front" at bounding box center [313, 246] width 62 height 15
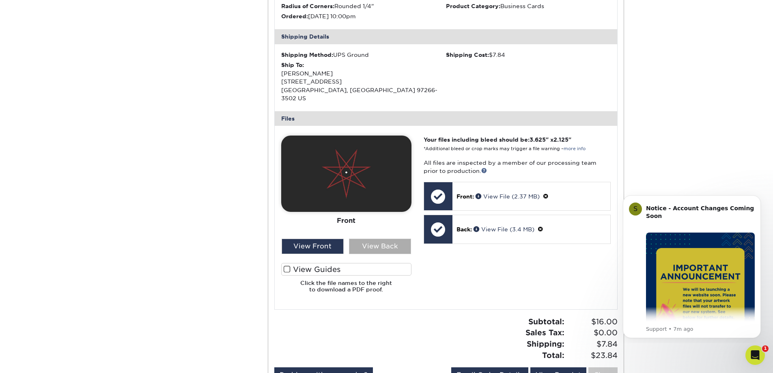
click at [388, 254] on div "View Back" at bounding box center [380, 246] width 62 height 15
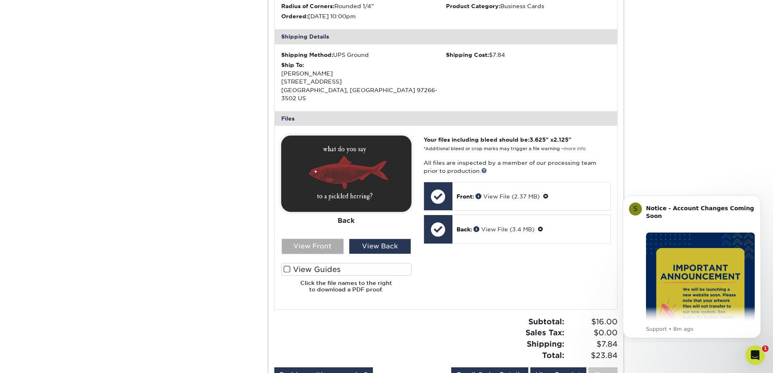
click at [324, 254] on div "View Front" at bounding box center [313, 246] width 62 height 15
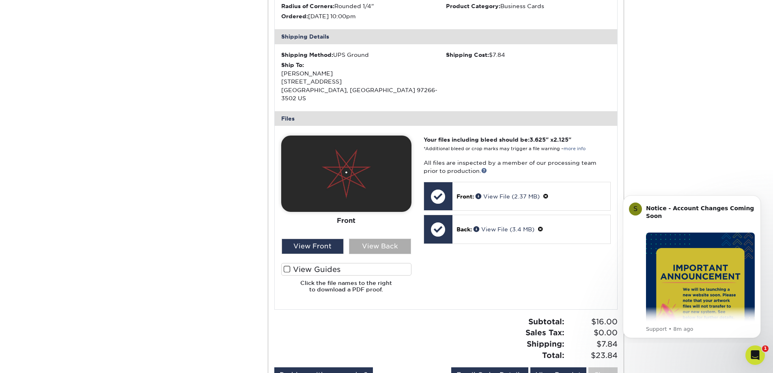
click at [394, 254] on div "View Back" at bounding box center [380, 246] width 62 height 15
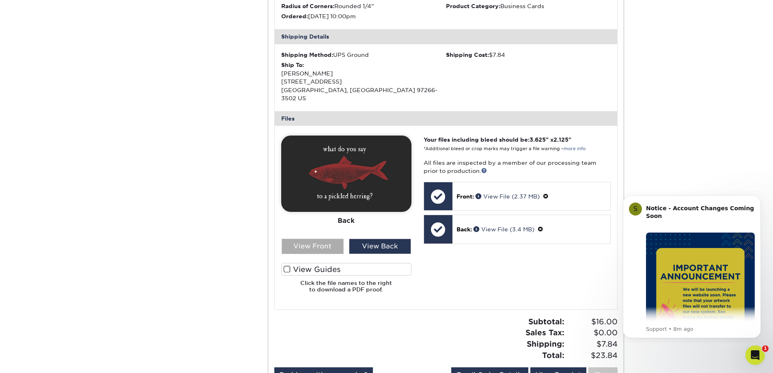
click at [317, 254] on div "View Front" at bounding box center [313, 246] width 62 height 15
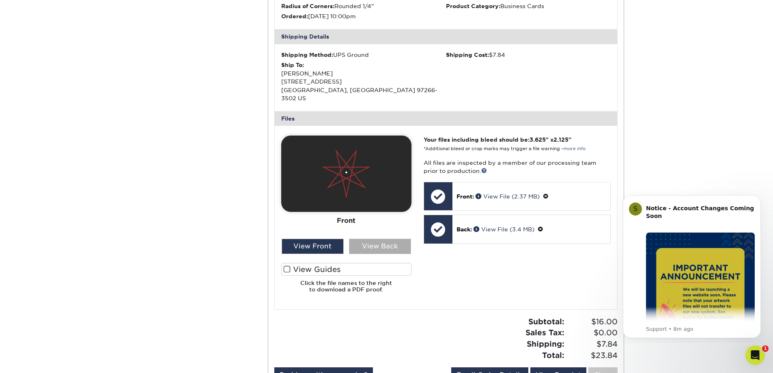
click at [395, 254] on div "View Back" at bounding box center [380, 246] width 62 height 15
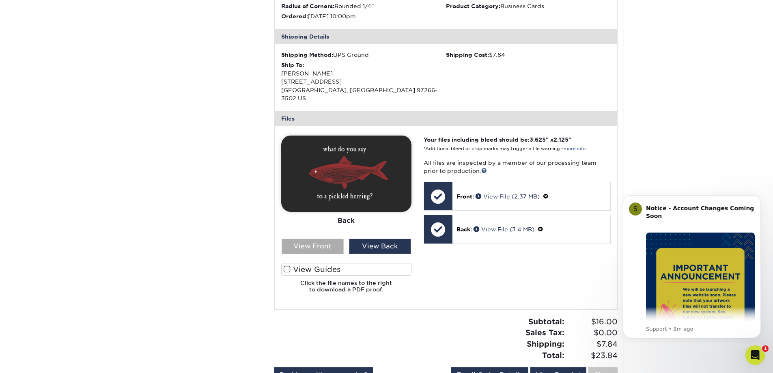
click at [295, 254] on div "View Front" at bounding box center [313, 246] width 62 height 15
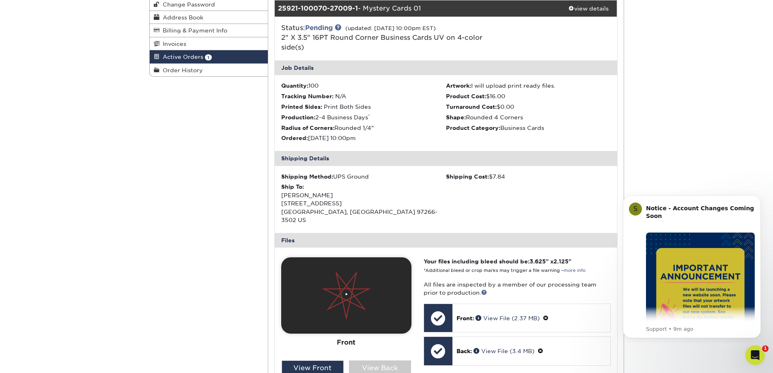
scroll to position [284, 0]
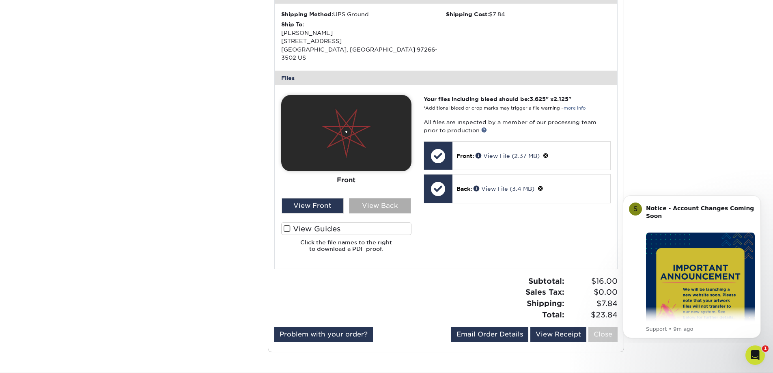
click at [394, 213] on div "View Back" at bounding box center [380, 205] width 62 height 15
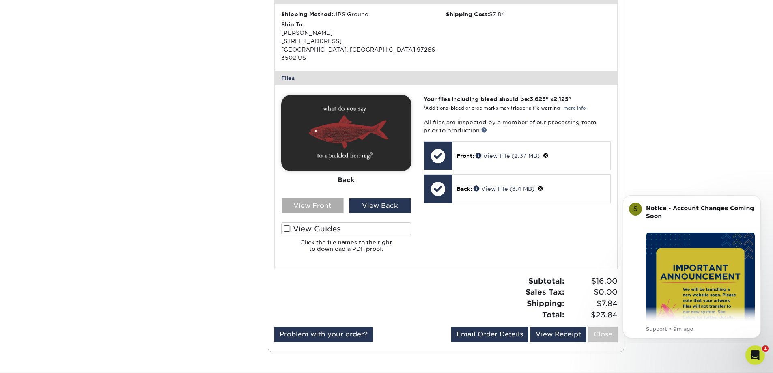
click at [332, 213] on div "View Front" at bounding box center [313, 205] width 62 height 15
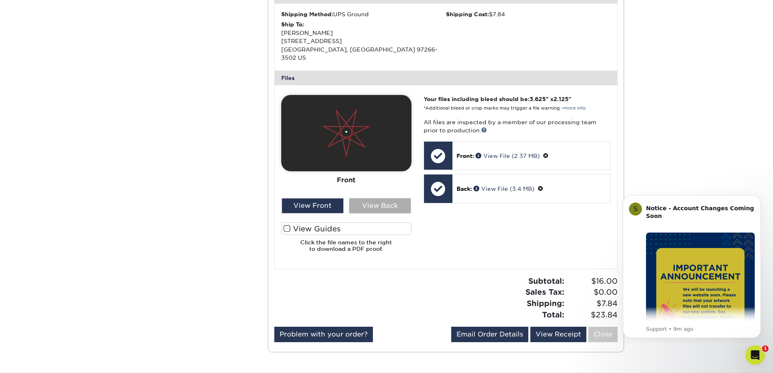
click at [378, 213] on div "View Back" at bounding box center [380, 205] width 62 height 15
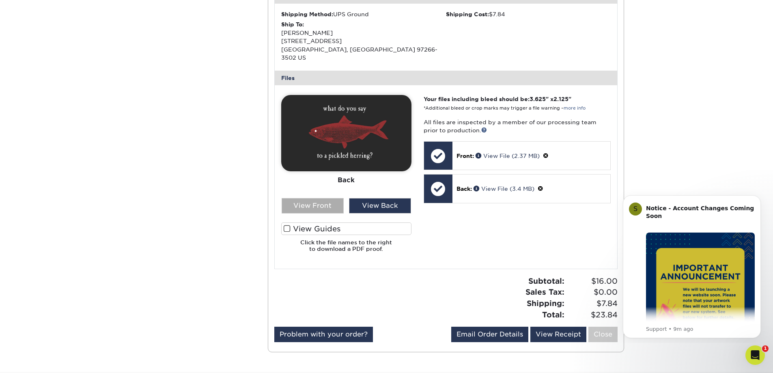
click at [326, 213] on div "View Front" at bounding box center [313, 205] width 62 height 15
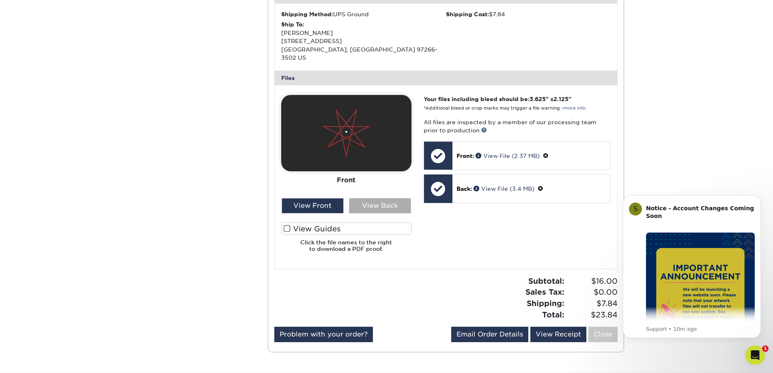
click at [385, 213] on div "View Back" at bounding box center [380, 205] width 62 height 15
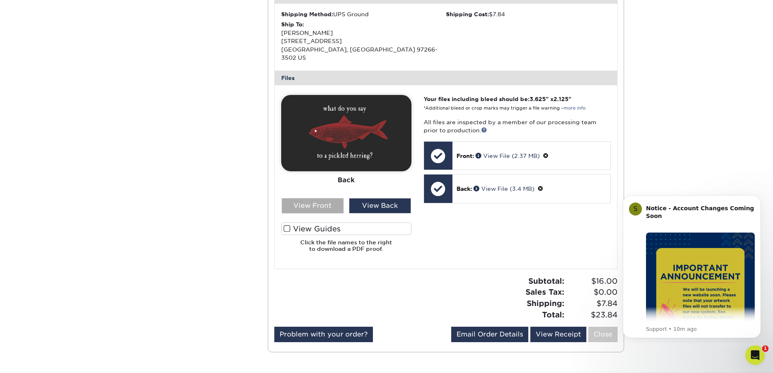
click at [338, 213] on div "View Front" at bounding box center [313, 205] width 62 height 15
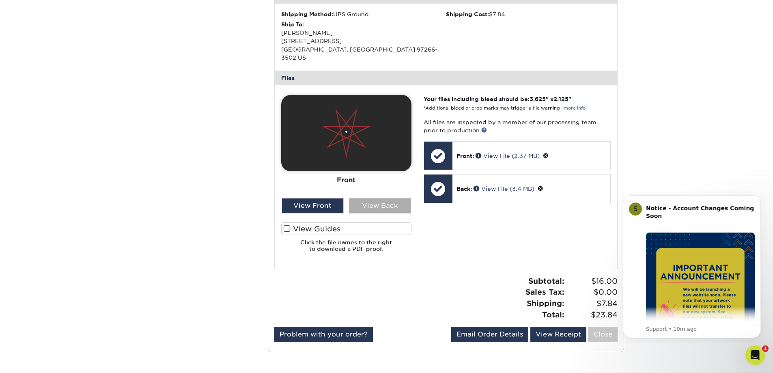
click at [391, 213] on div "View Back" at bounding box center [380, 205] width 62 height 15
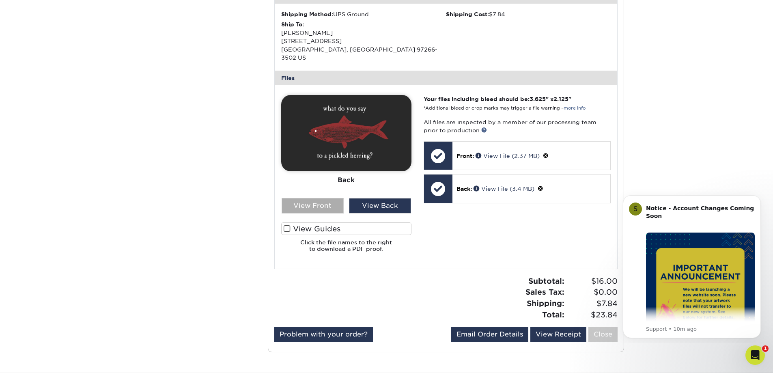
click at [316, 213] on div "View Front" at bounding box center [313, 205] width 62 height 15
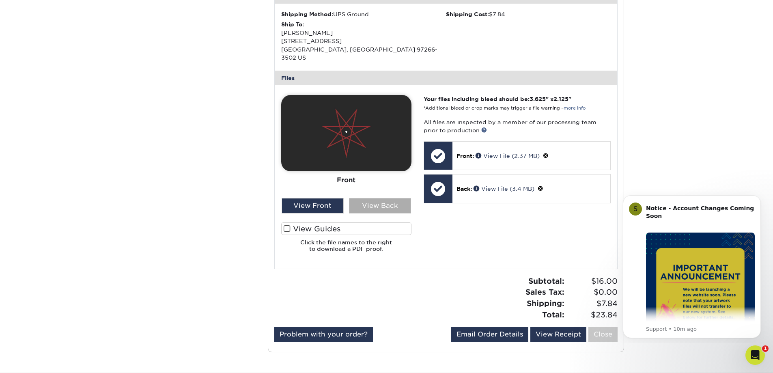
click at [373, 213] on div "View Back" at bounding box center [380, 205] width 62 height 15
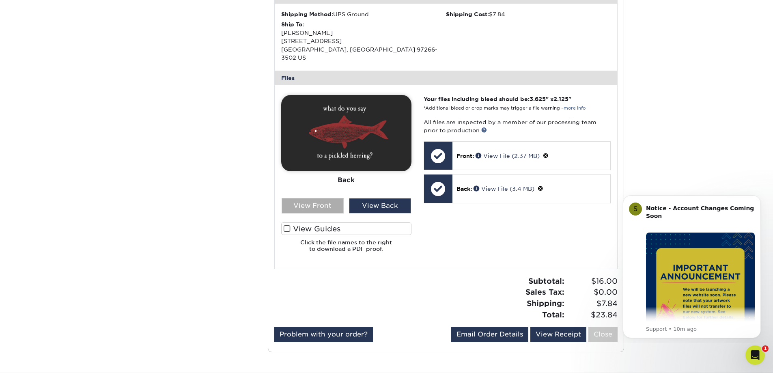
click at [336, 213] on div "View Front" at bounding box center [313, 205] width 62 height 15
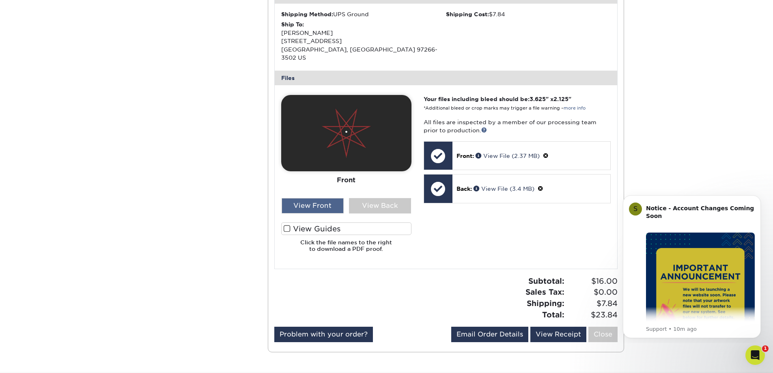
click at [321, 213] on div "View Front" at bounding box center [313, 205] width 62 height 15
click at [385, 213] on div "View Back" at bounding box center [380, 205] width 62 height 15
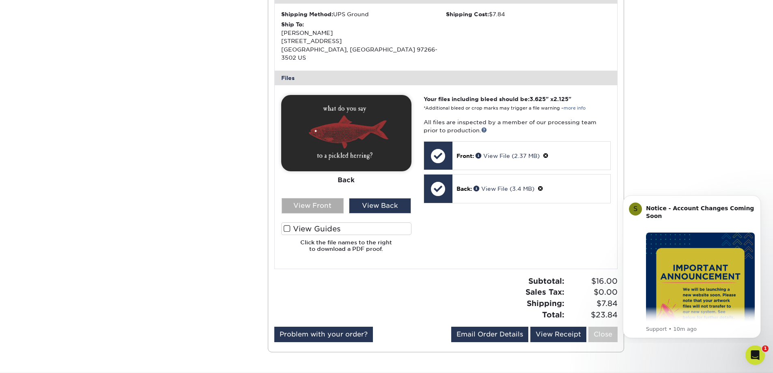
click at [325, 213] on div "View Front" at bounding box center [313, 205] width 62 height 15
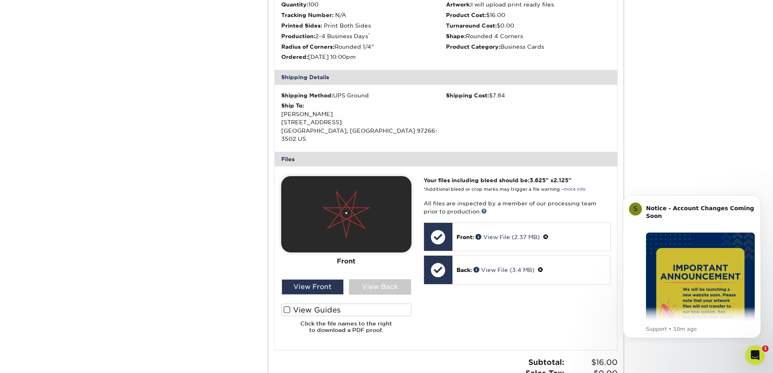
scroll to position [41, 0]
